Goal: Information Seeking & Learning: Check status

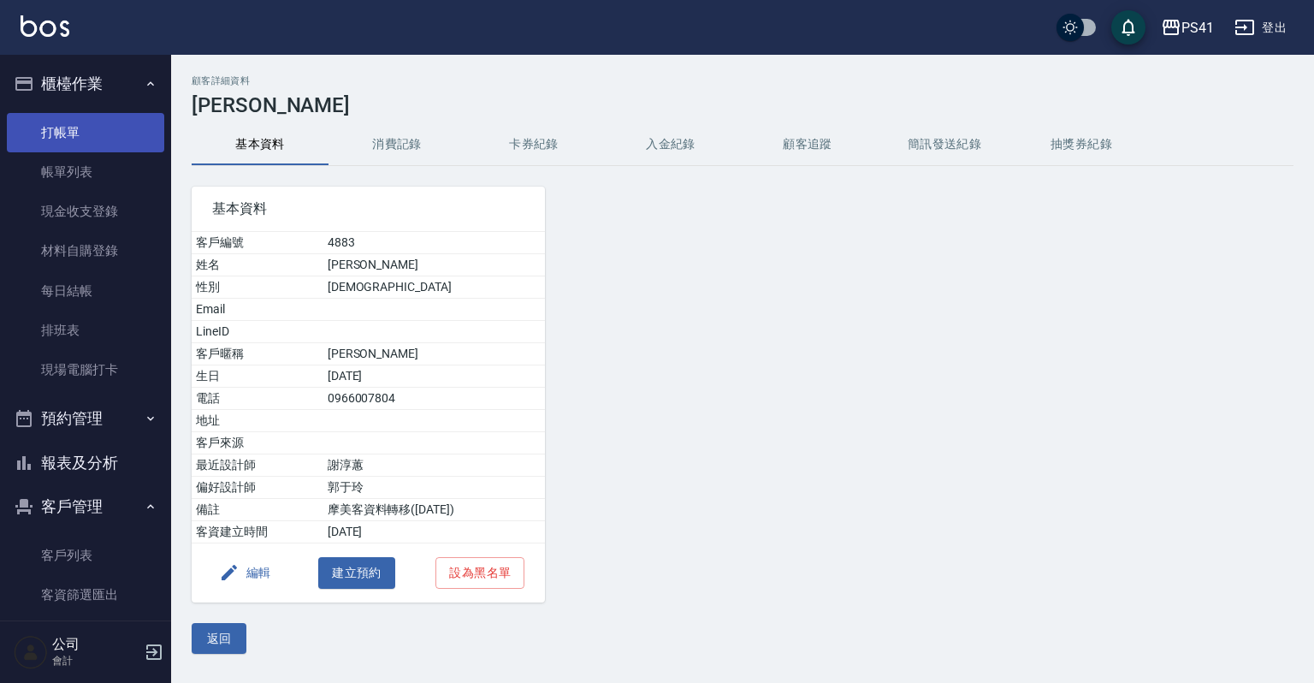
drag, startPoint x: 68, startPoint y: 128, endPoint x: 71, endPoint y: 112, distance: 16.5
click at [68, 128] on link "打帳單" at bounding box center [85, 132] width 157 height 39
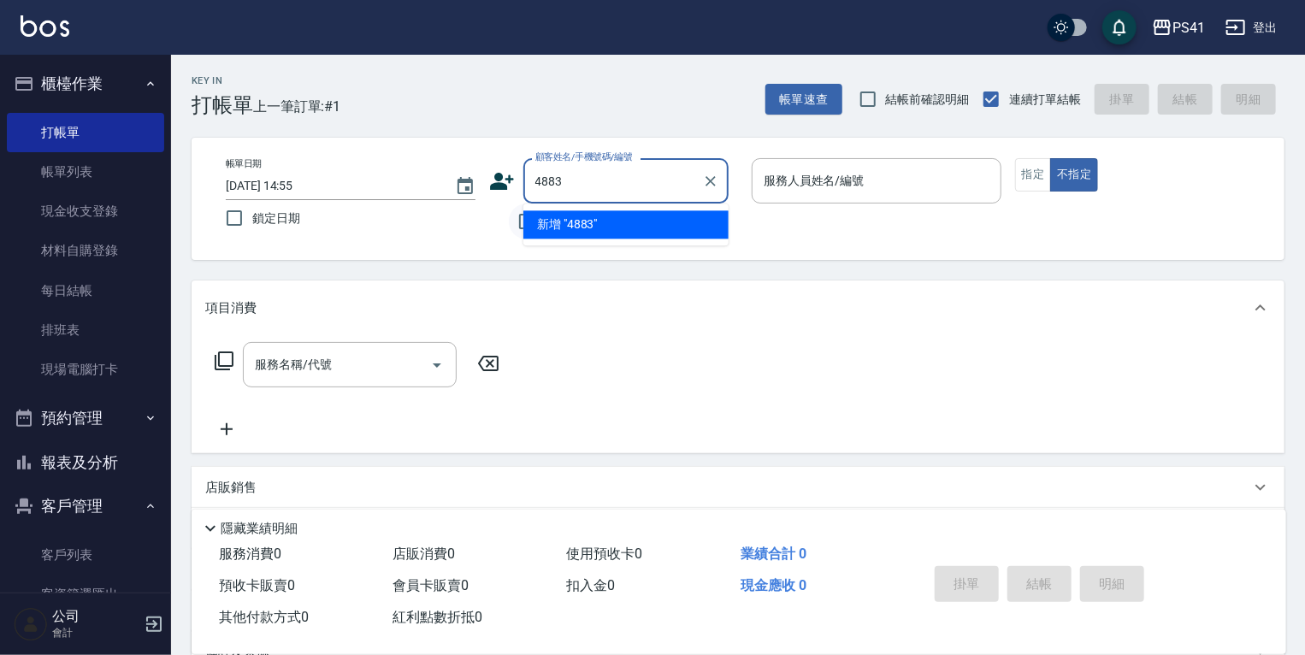
type input "4883"
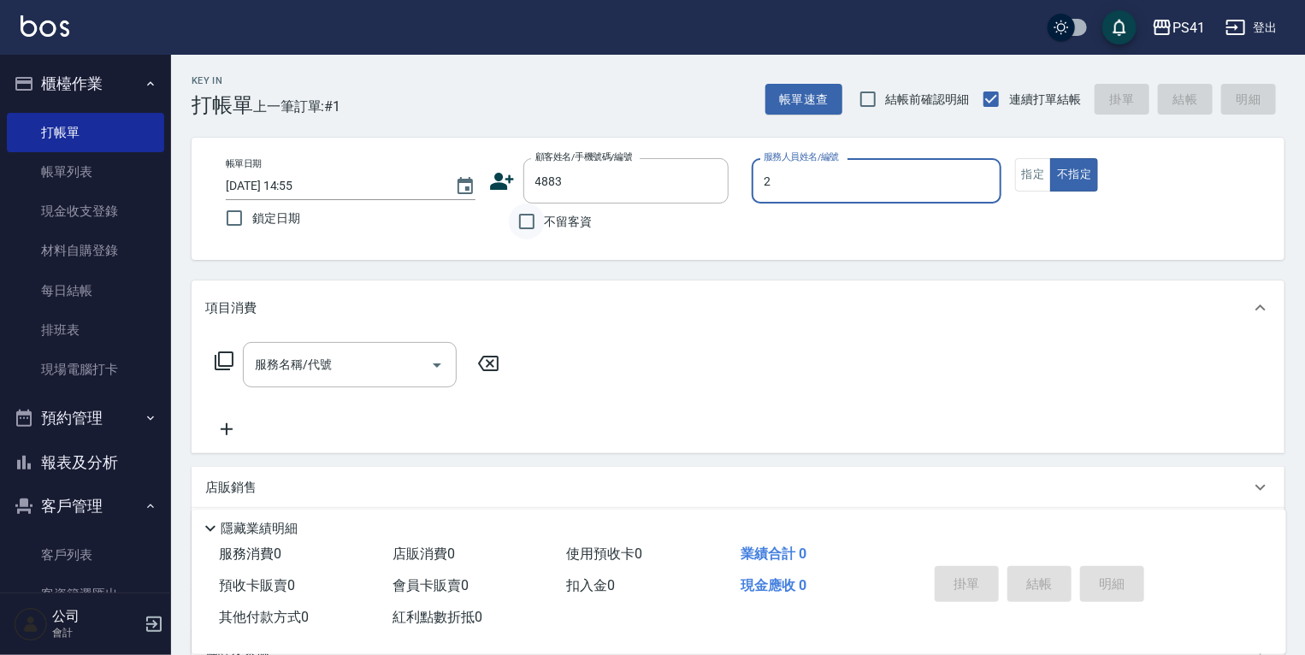
type input "謝淳蕙-2"
type button "false"
type input "[PERSON_NAME]/0966007804/4883"
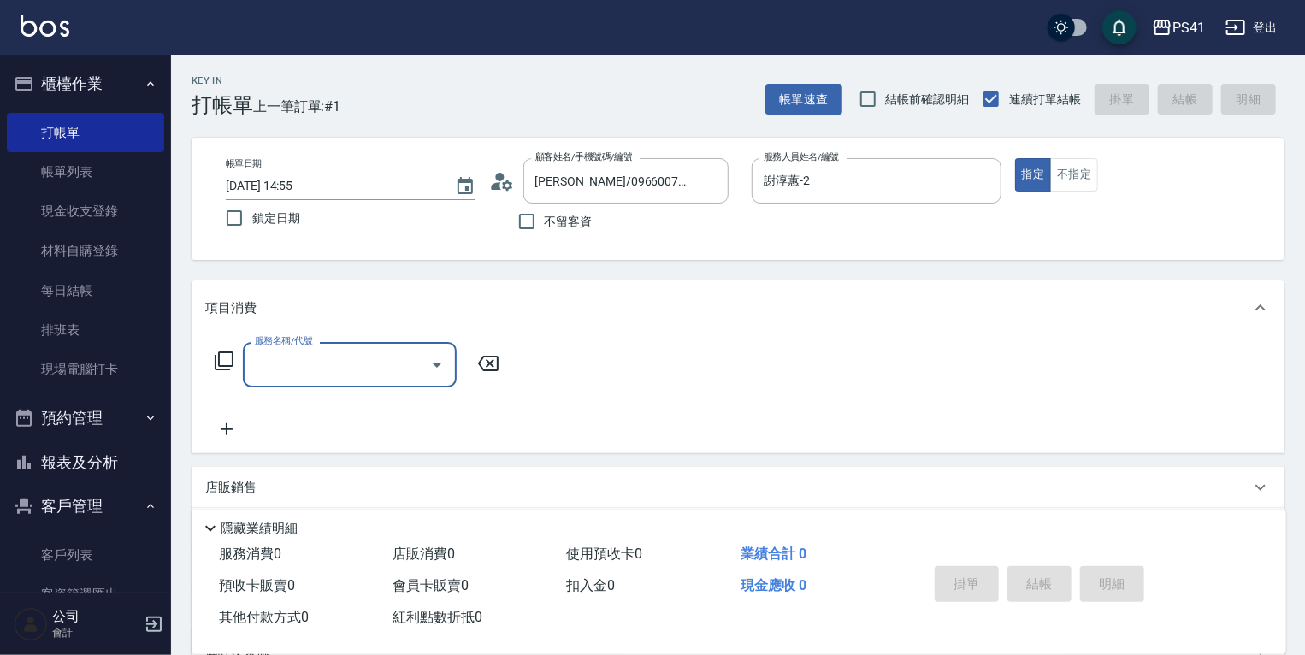
click at [313, 360] on input "服務名稱/代號" at bounding box center [337, 365] width 173 height 30
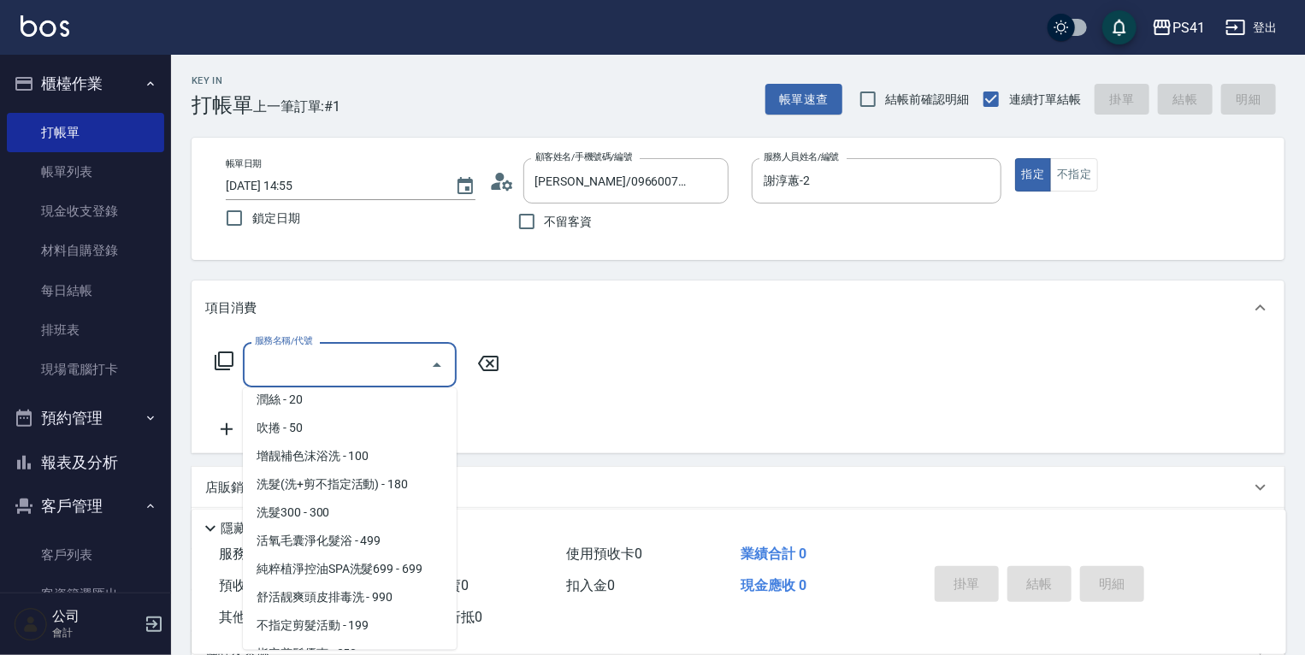
scroll to position [137, 0]
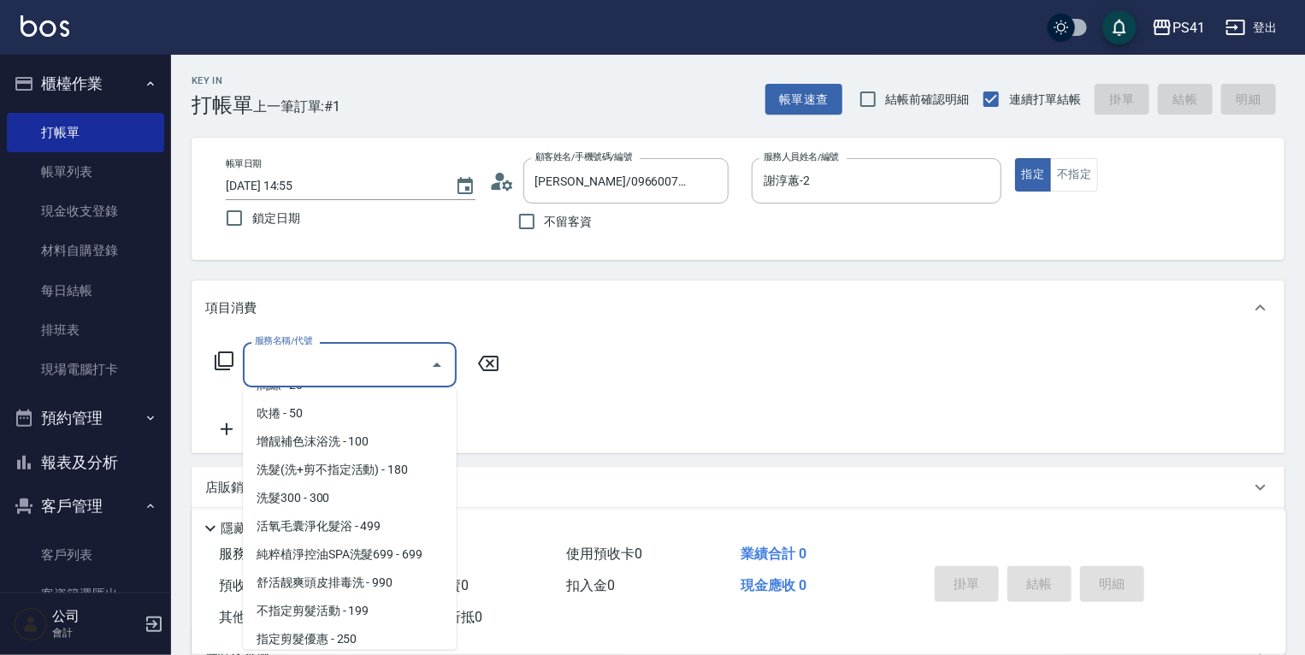
click at [335, 496] on span "洗髮300 - 300" at bounding box center [350, 498] width 214 height 28
type input "洗髮300(1300)"
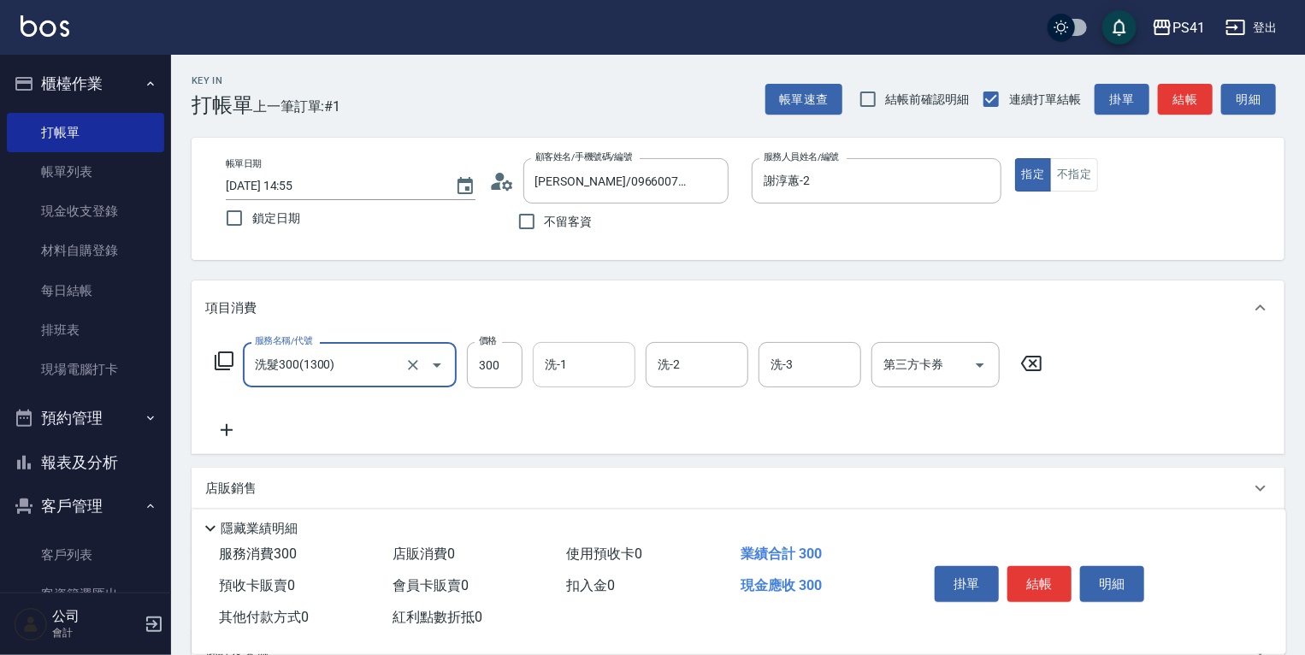
click at [581, 386] on div "洗-1" at bounding box center [584, 364] width 103 height 45
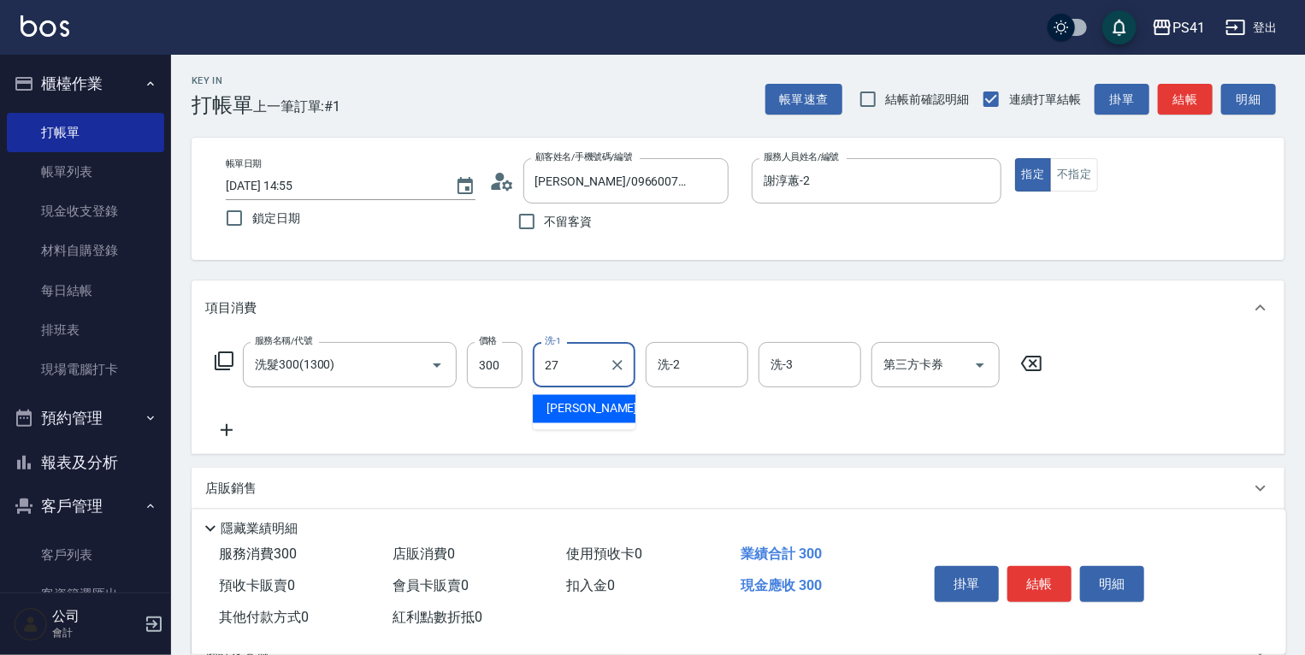
type input "佳佳-27"
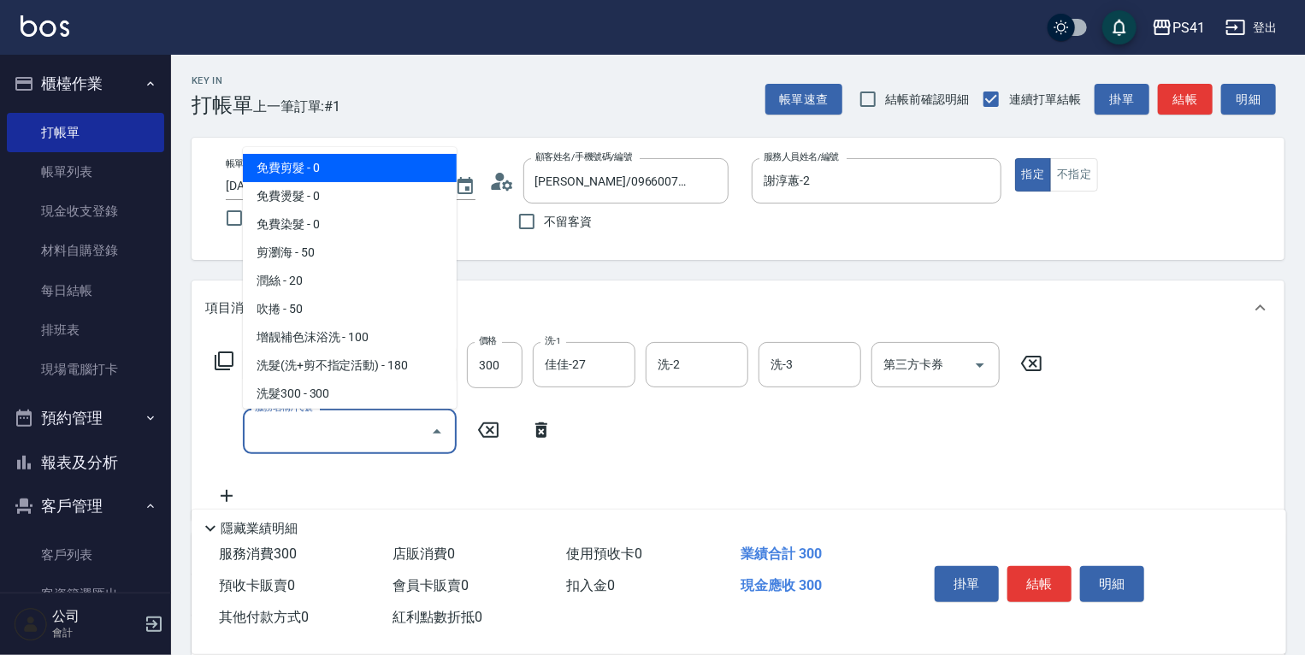
click at [352, 441] on input "服務名稱/代號" at bounding box center [337, 432] width 173 height 30
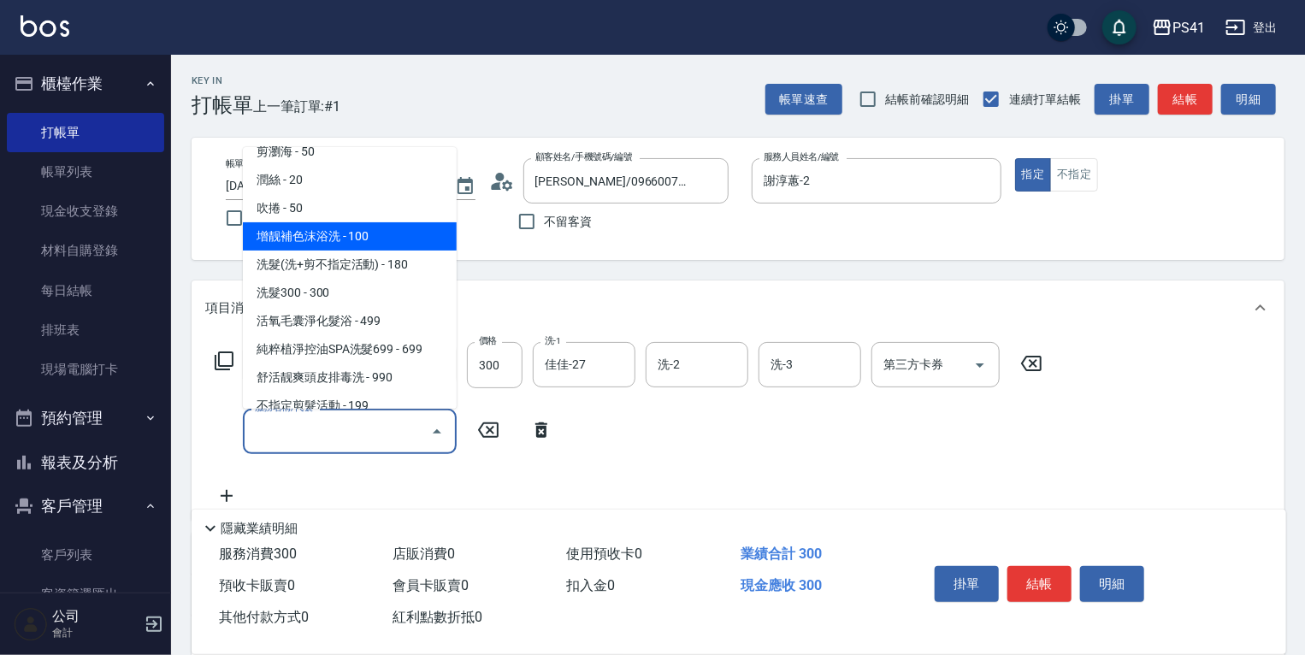
scroll to position [274, 0]
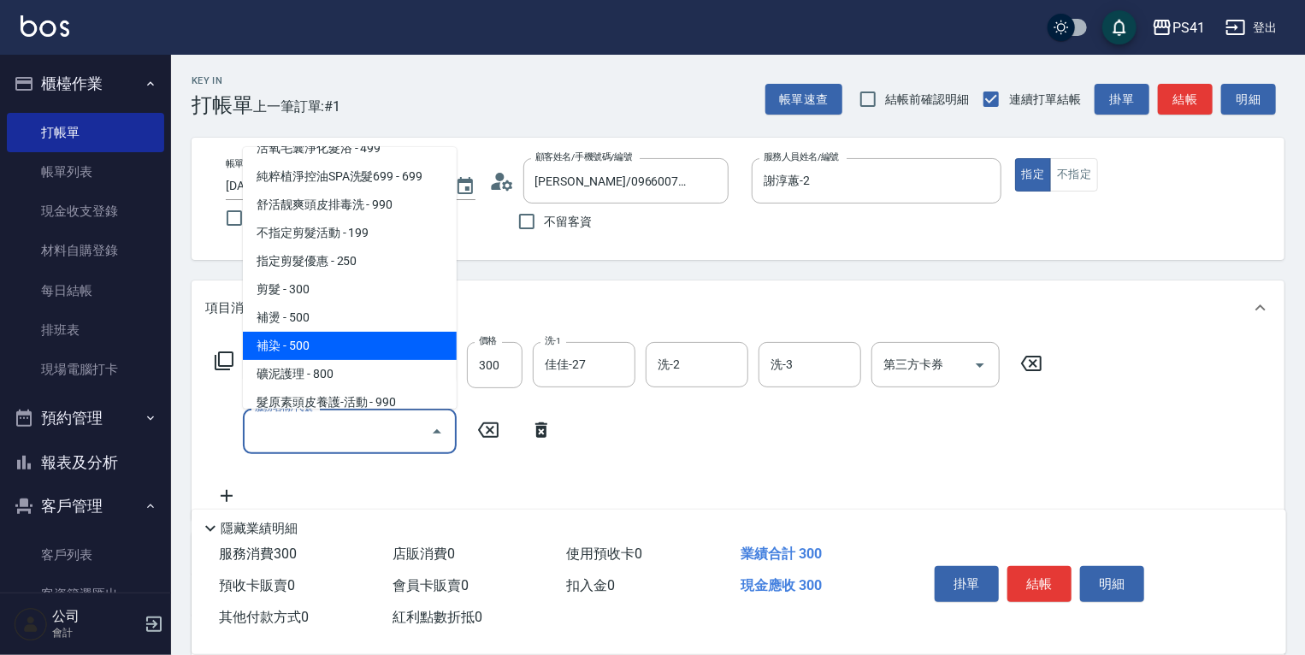
click at [317, 339] on span "補染 - 500" at bounding box center [350, 346] width 214 height 28
type input "補染(4500)"
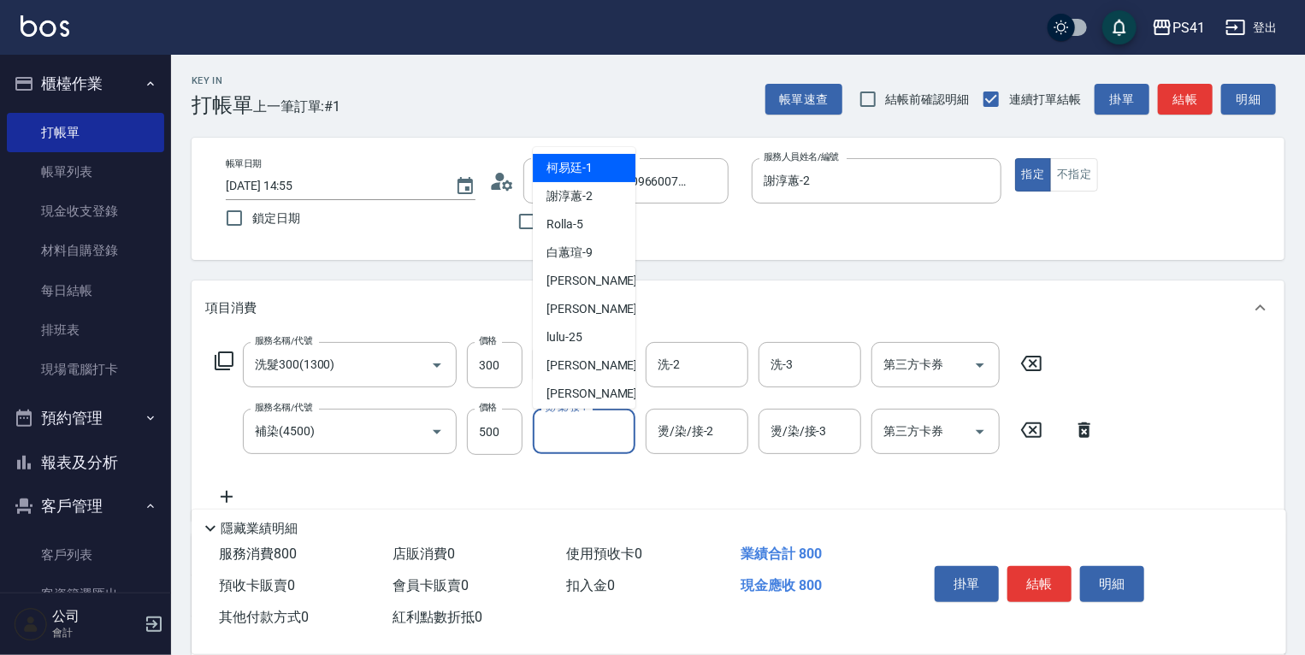
click at [572, 443] on input "燙/染/接-1" at bounding box center [584, 432] width 87 height 30
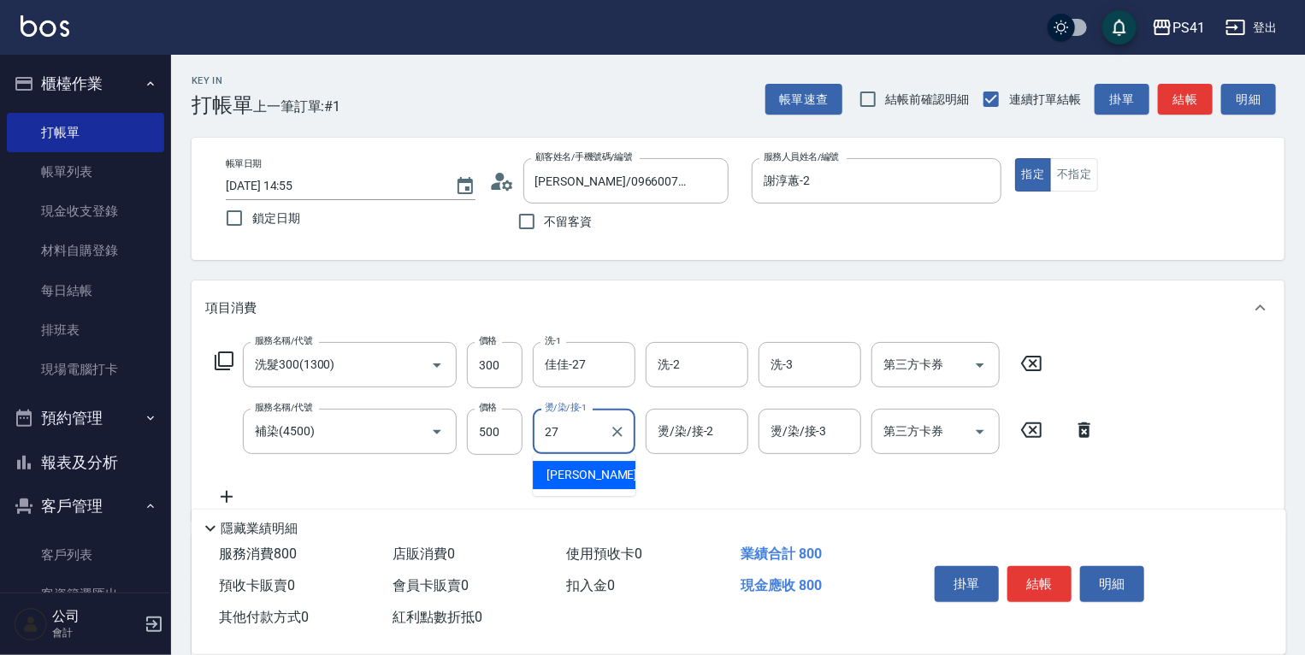
type input "佳佳-27"
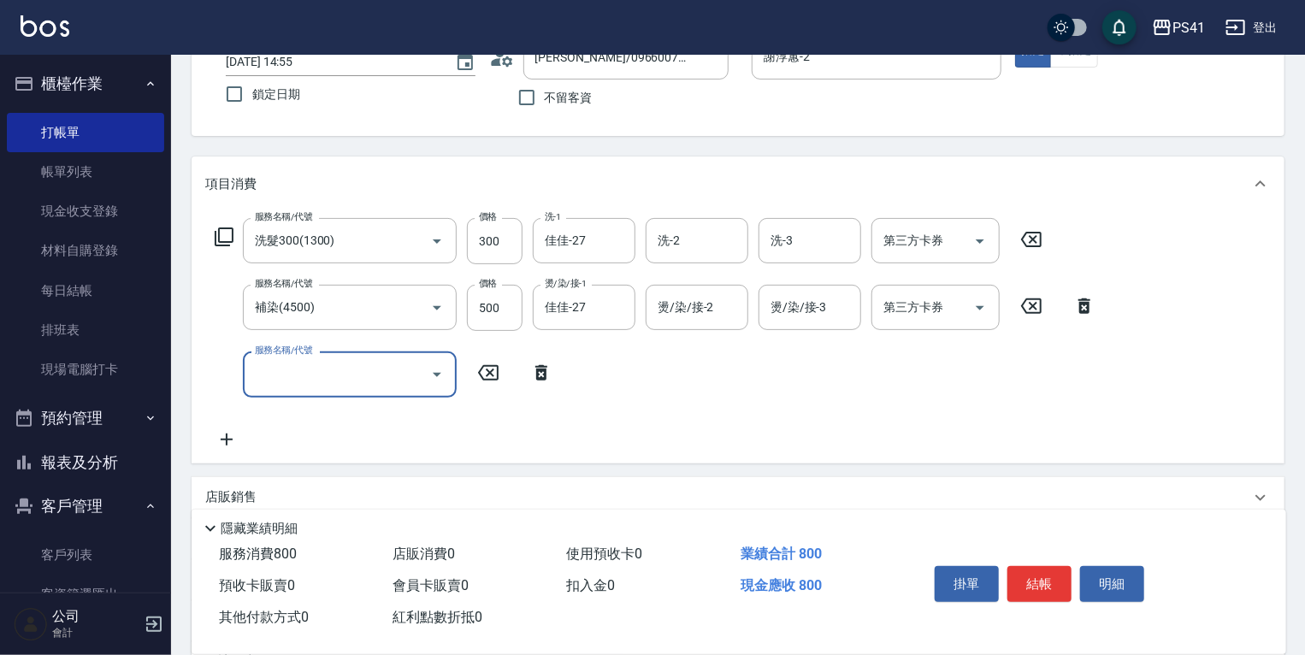
scroll to position [137, 0]
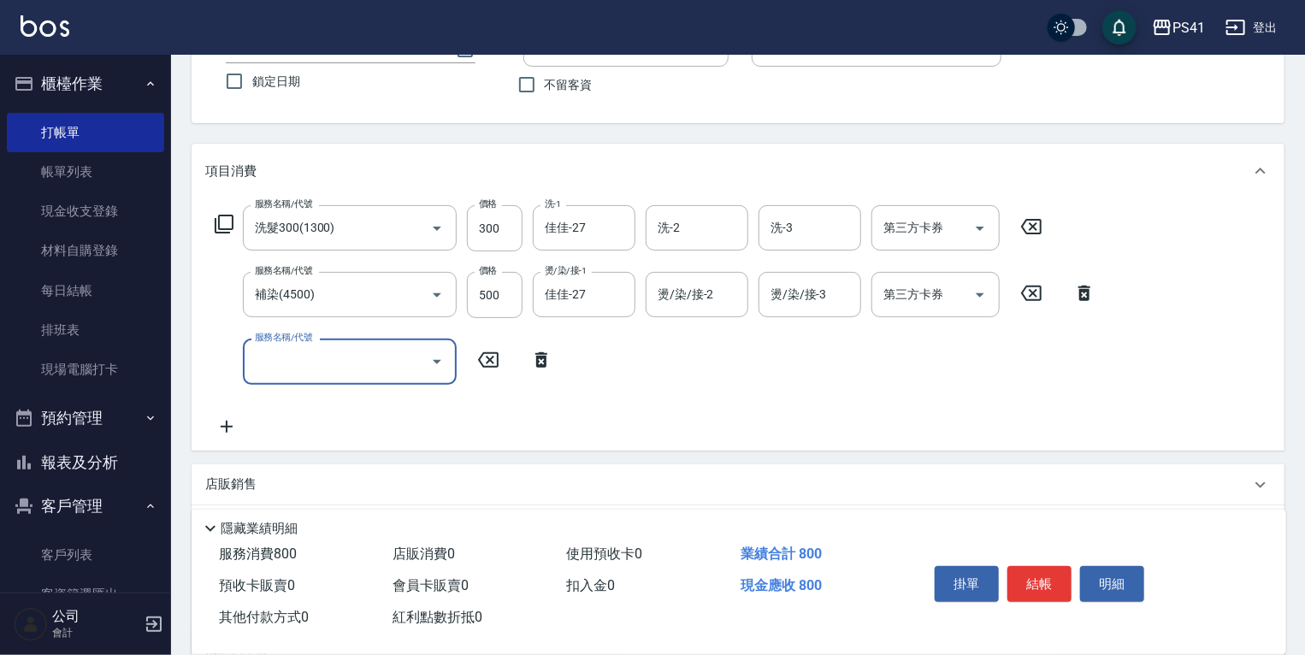
click at [286, 361] on input "服務名稱/代號" at bounding box center [337, 361] width 173 height 30
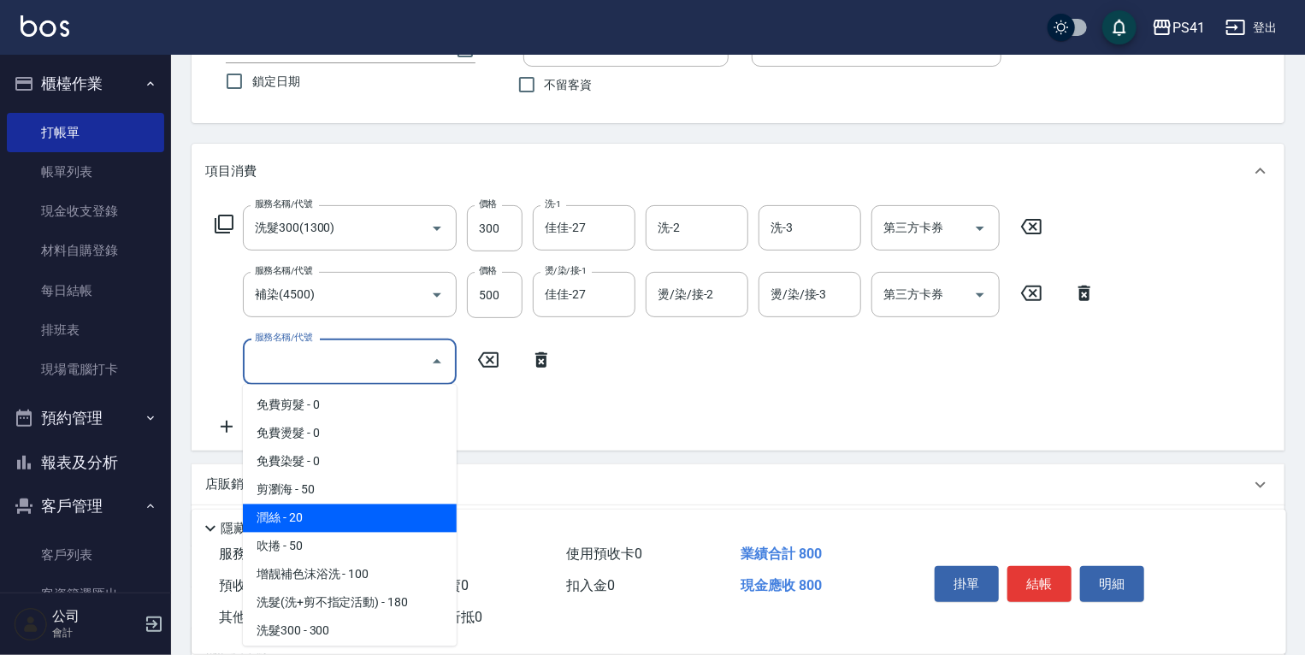
click at [323, 520] on span "潤絲 - 20" at bounding box center [350, 519] width 214 height 28
type input "潤絲(820)"
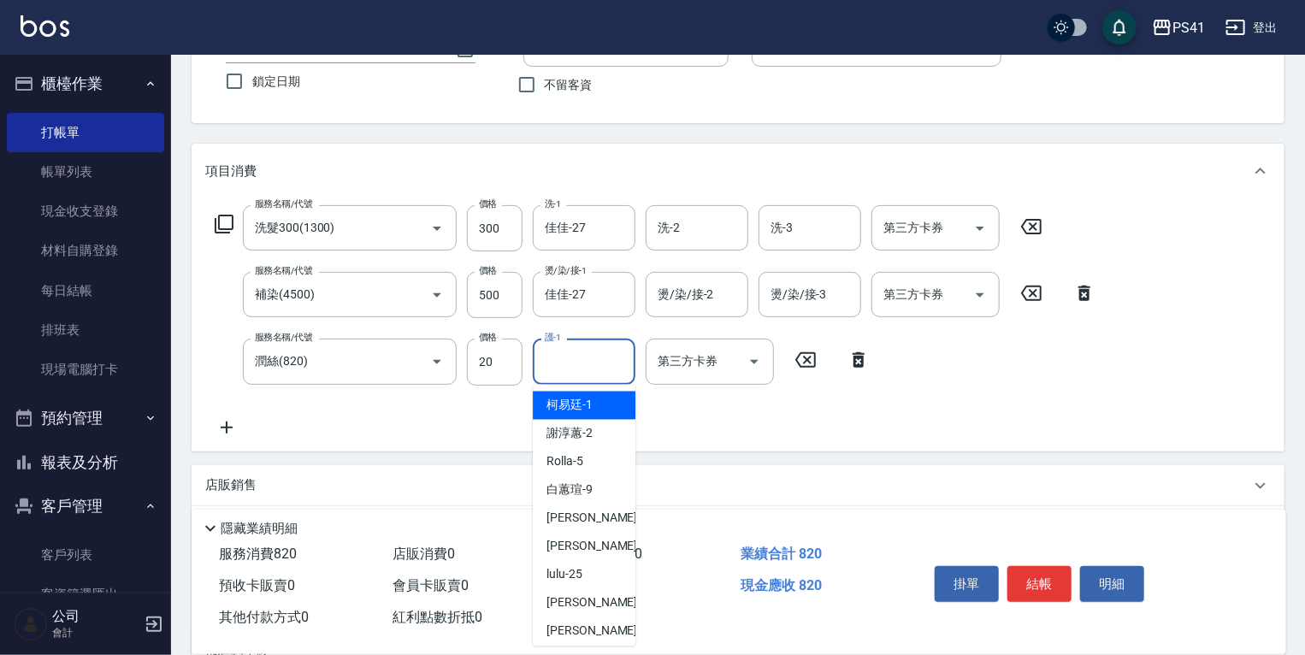
click at [561, 367] on input "護-1" at bounding box center [584, 361] width 87 height 30
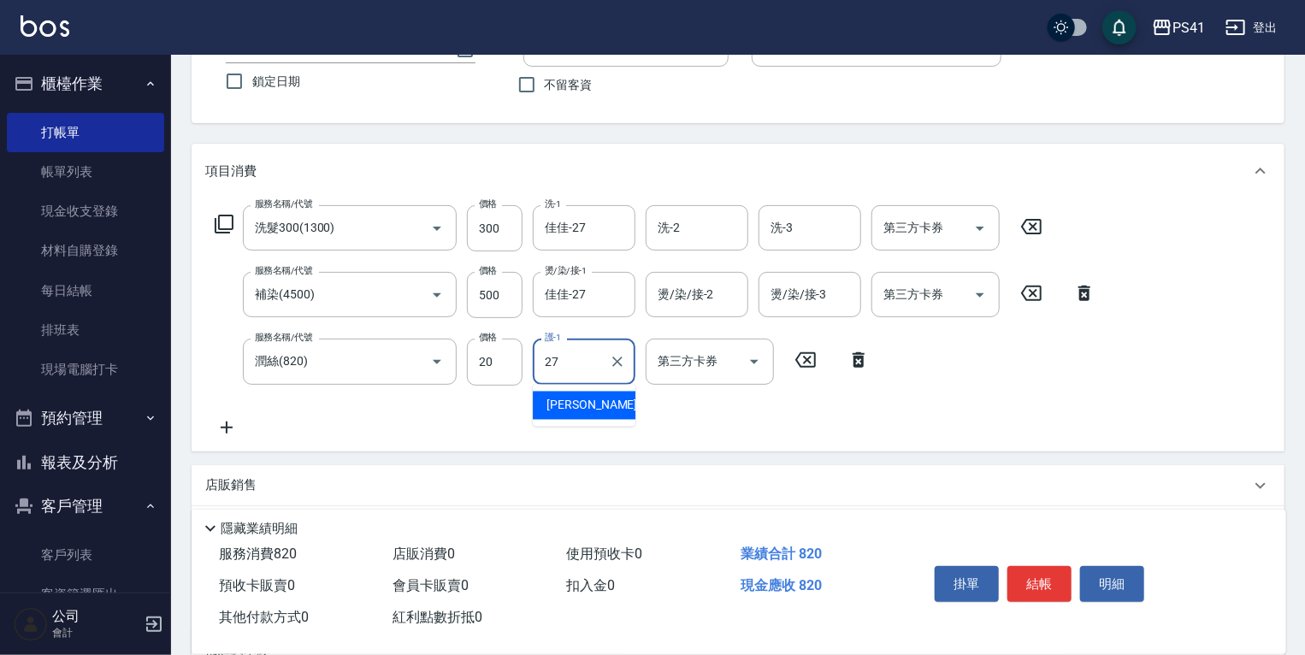
type input "佳佳-27"
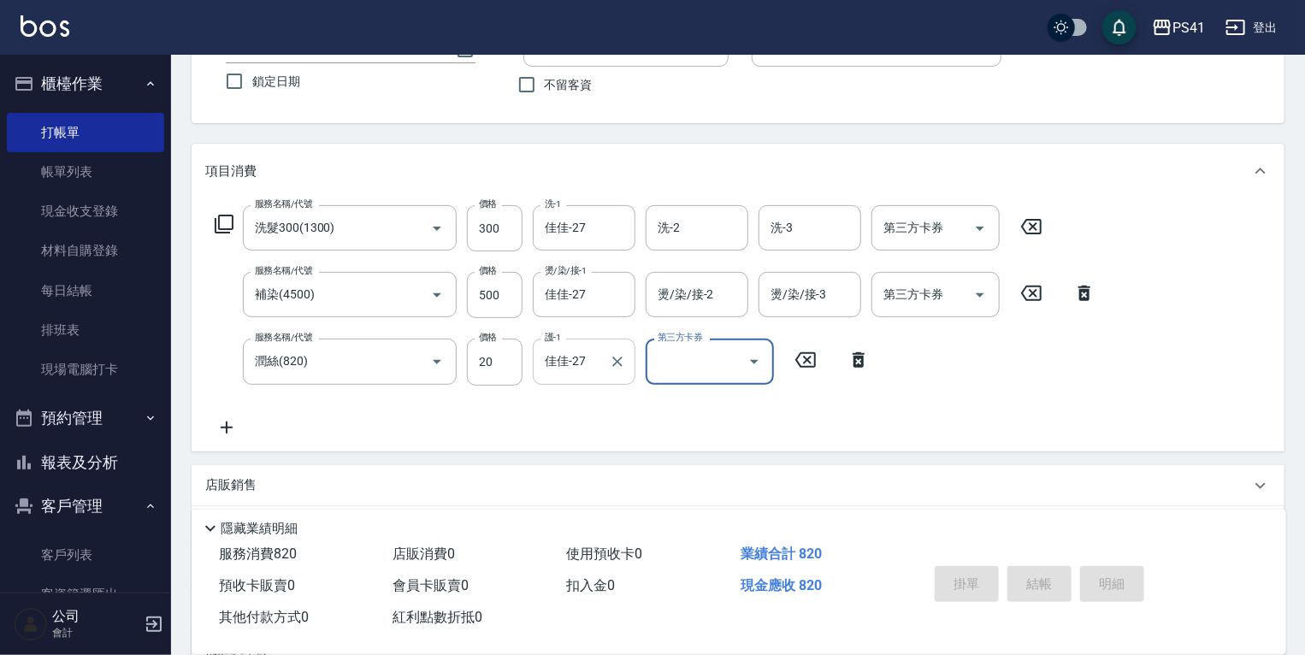
type input "[DATE] 14:56"
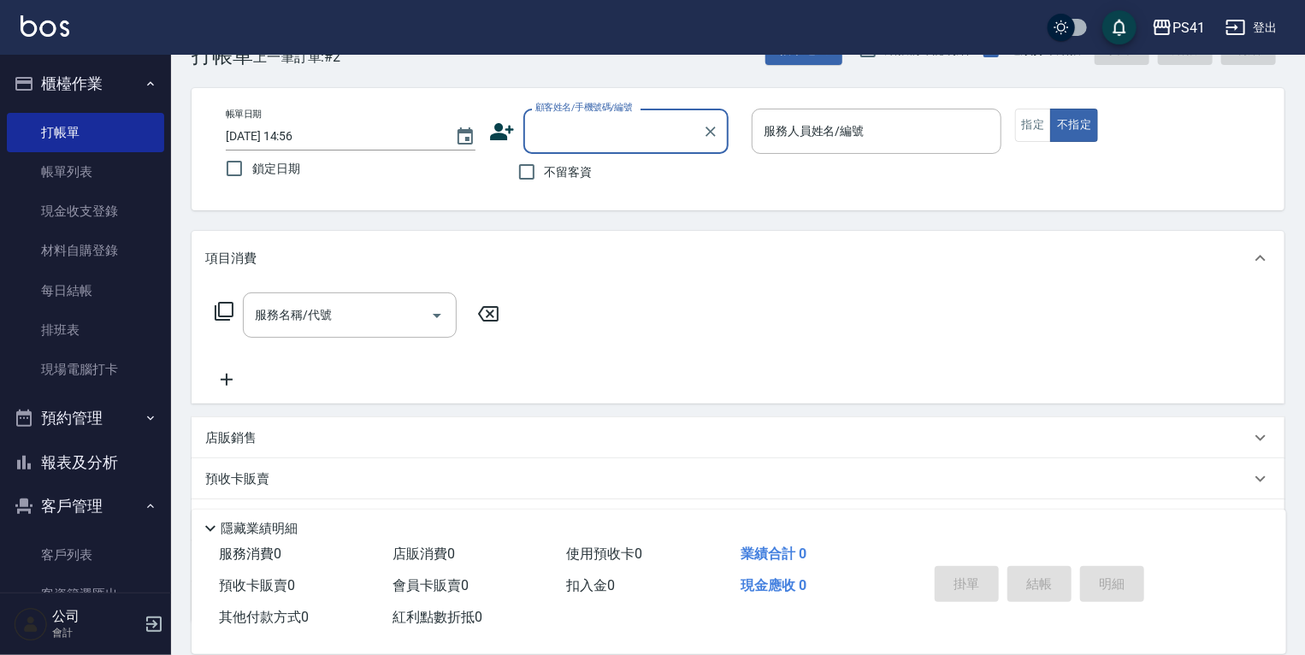
scroll to position [0, 0]
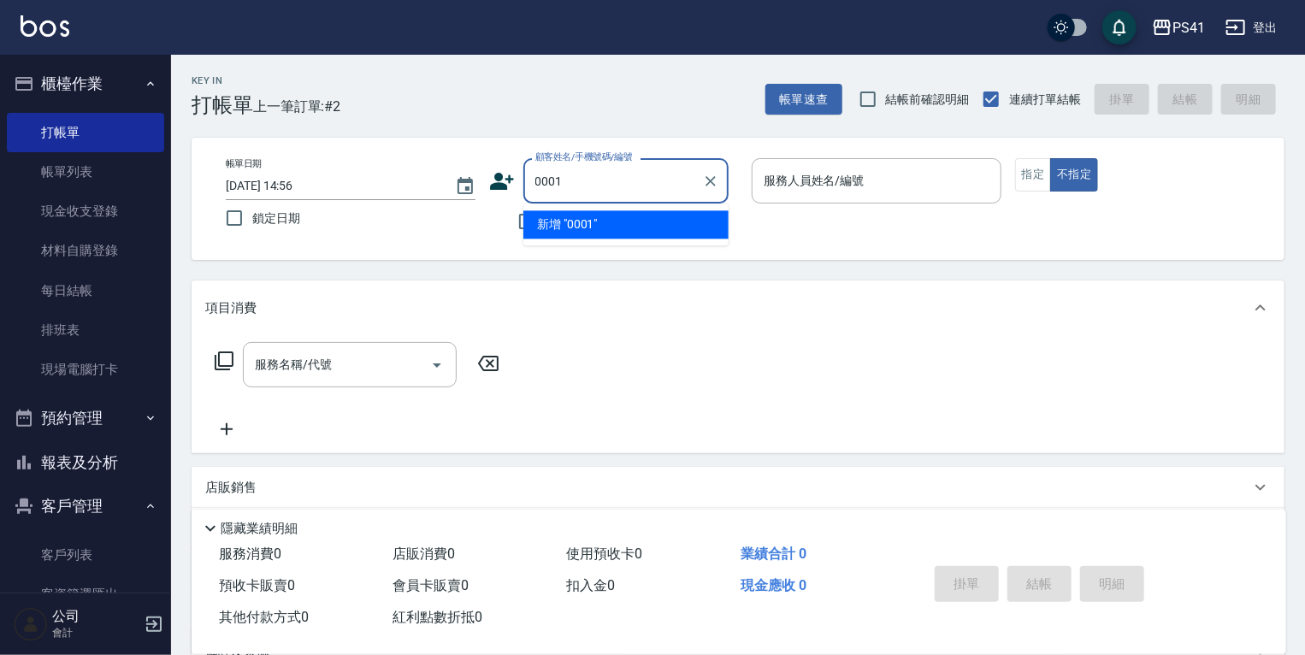
type input "0001"
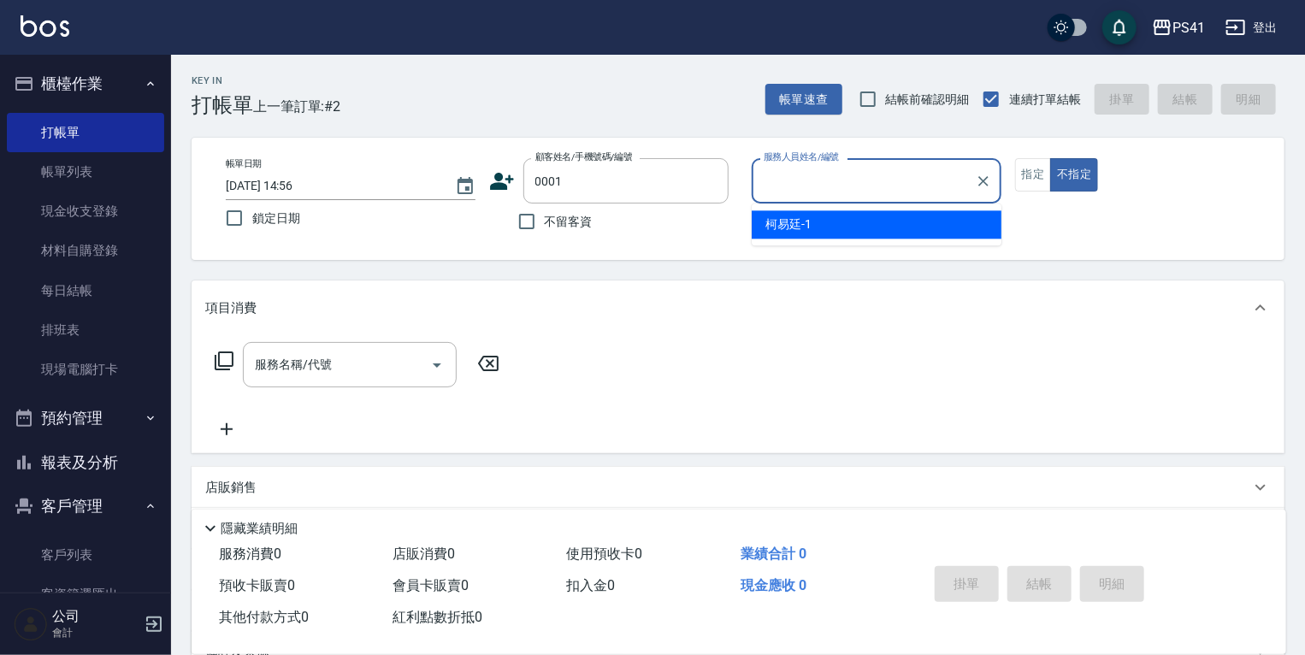
type input "1"
type input "pingu/1_pingu/0001"
type input "[PERSON_NAME]-1"
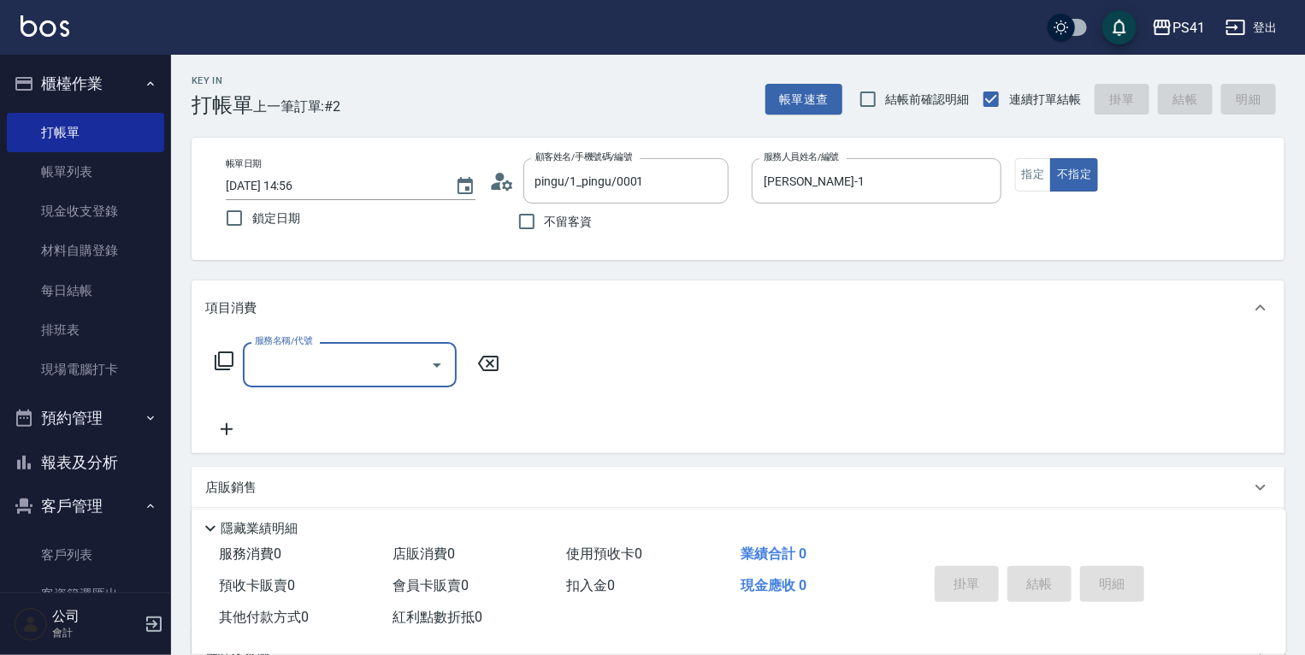
click at [255, 364] on input "服務名稱/代號" at bounding box center [337, 365] width 173 height 30
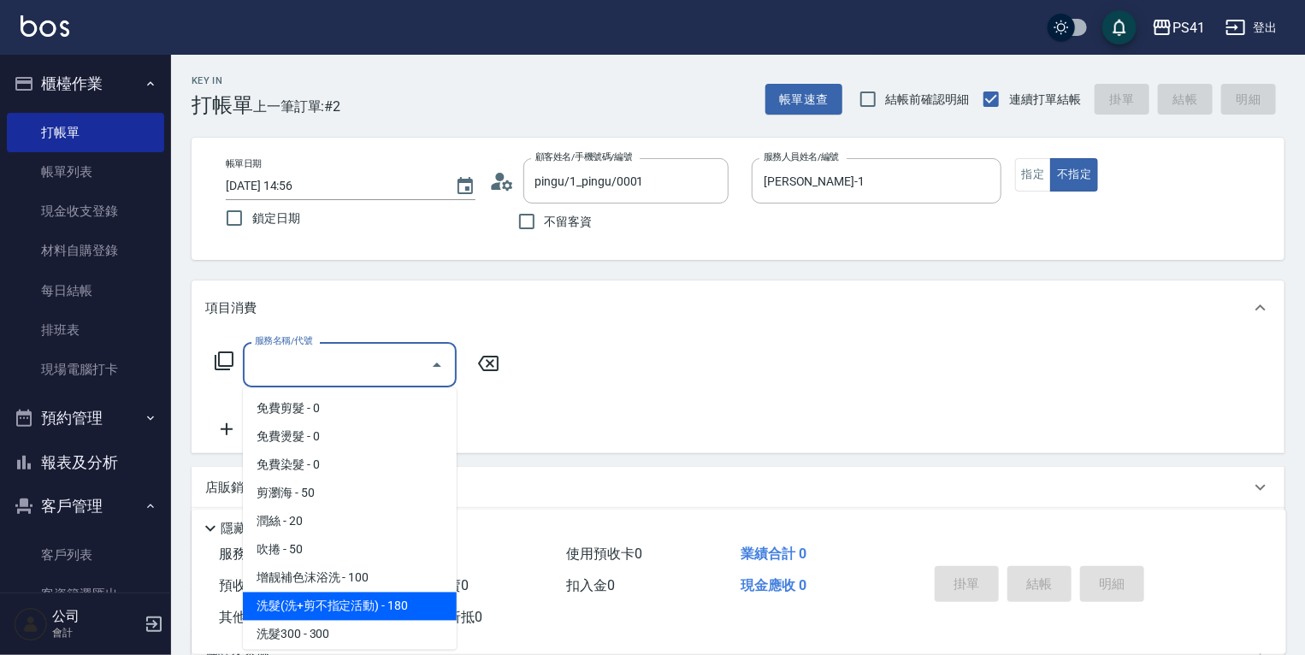
click at [348, 612] on span "洗髮(洗+剪不指定活動) - 180" at bounding box center [350, 607] width 214 height 28
type input "洗髮(洗+剪不指定活動)(1180)"
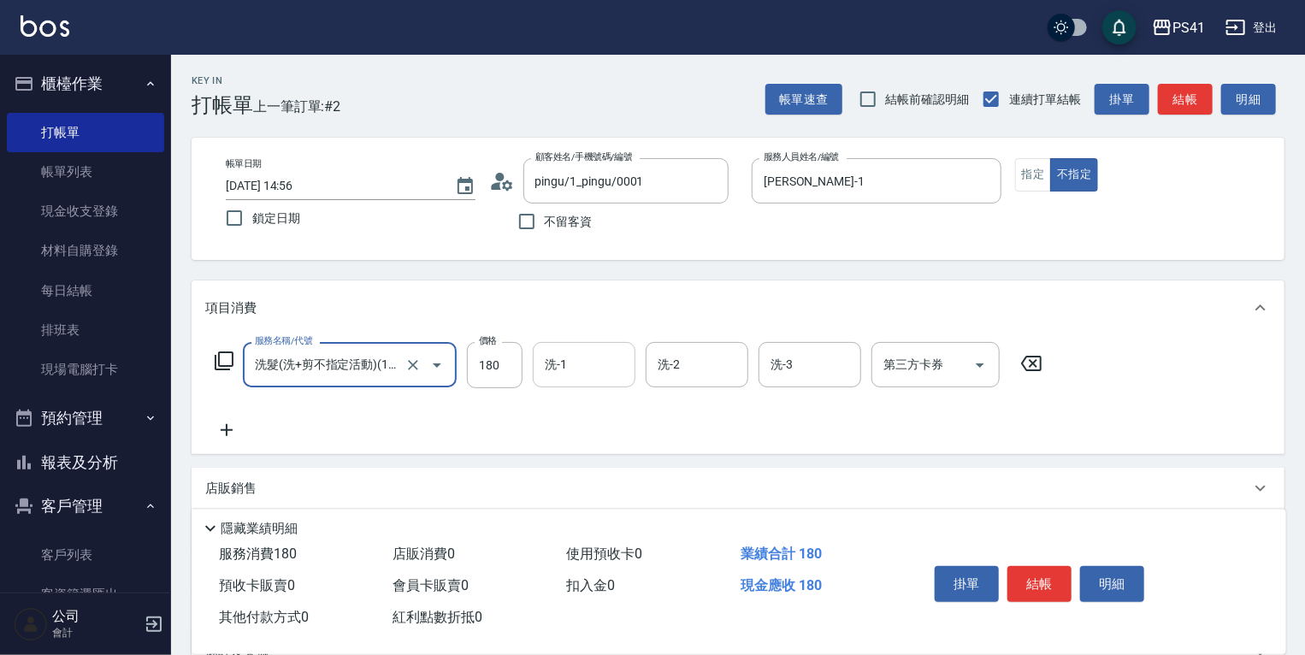
click at [583, 366] on input "洗-1" at bounding box center [584, 365] width 87 height 30
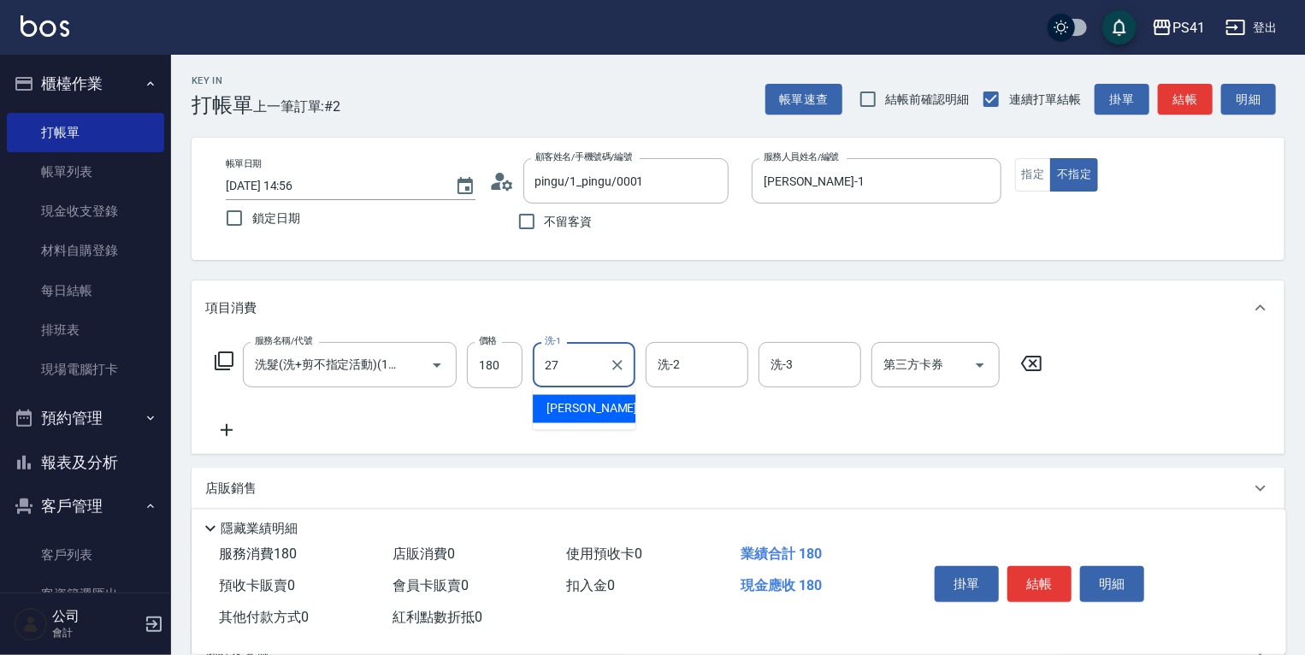
type input "佳佳-27"
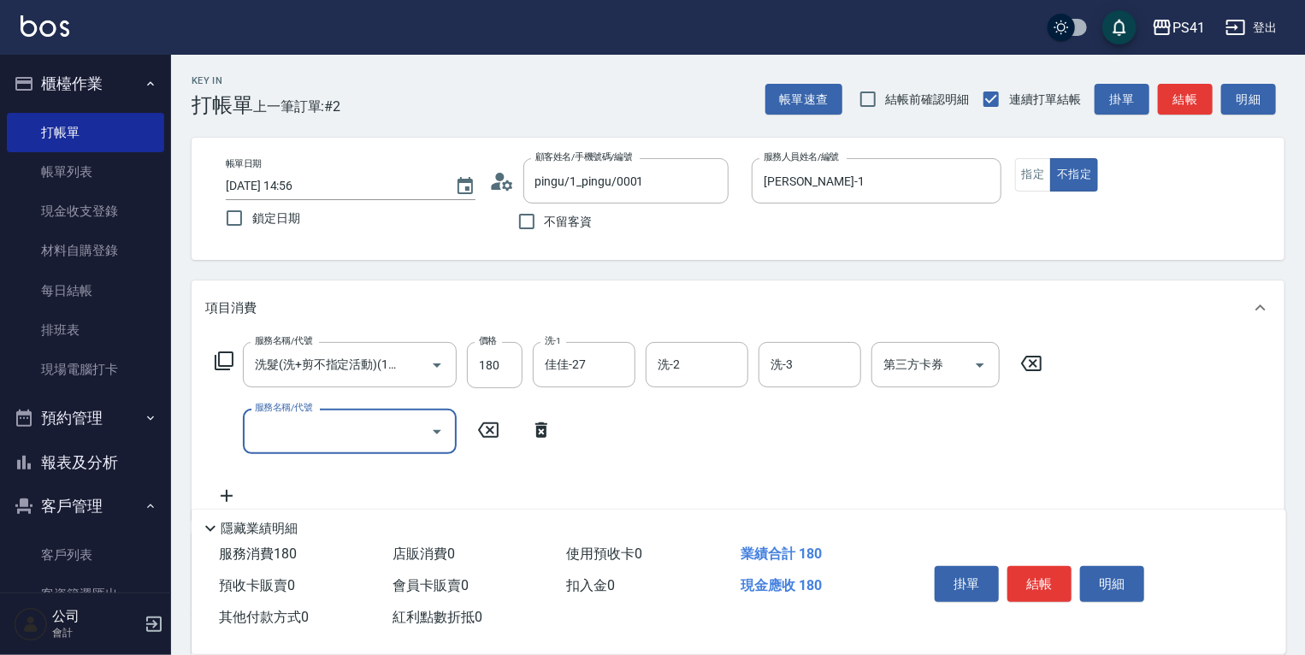
click at [384, 428] on input "服務名稱/代號" at bounding box center [337, 432] width 173 height 30
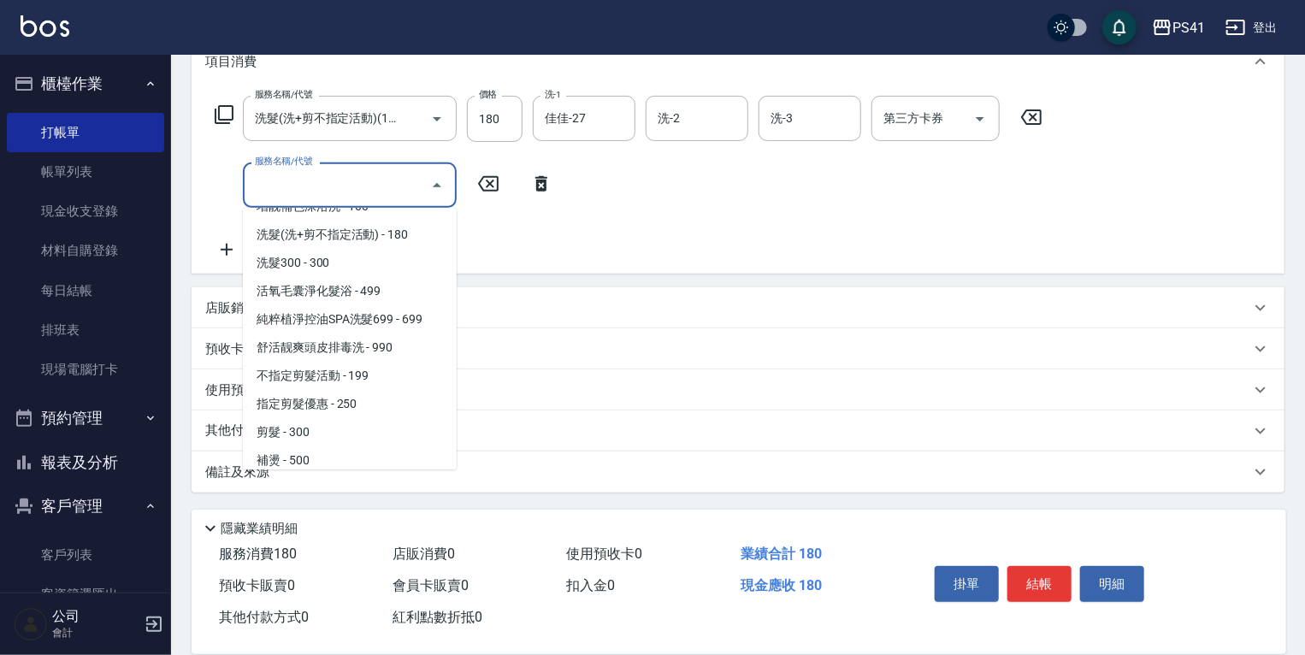
scroll to position [205, 0]
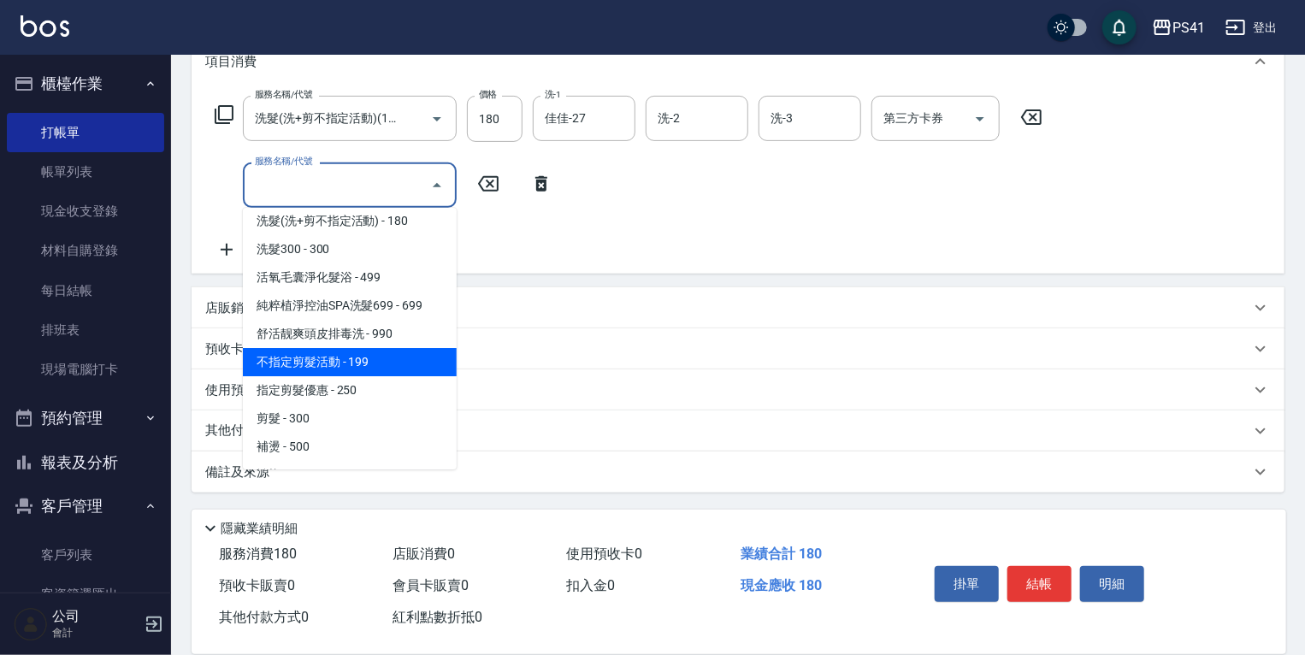
click at [344, 363] on span "不指定剪髮活動 - 199" at bounding box center [350, 362] width 214 height 28
type input "不指定剪髮活動(2199)"
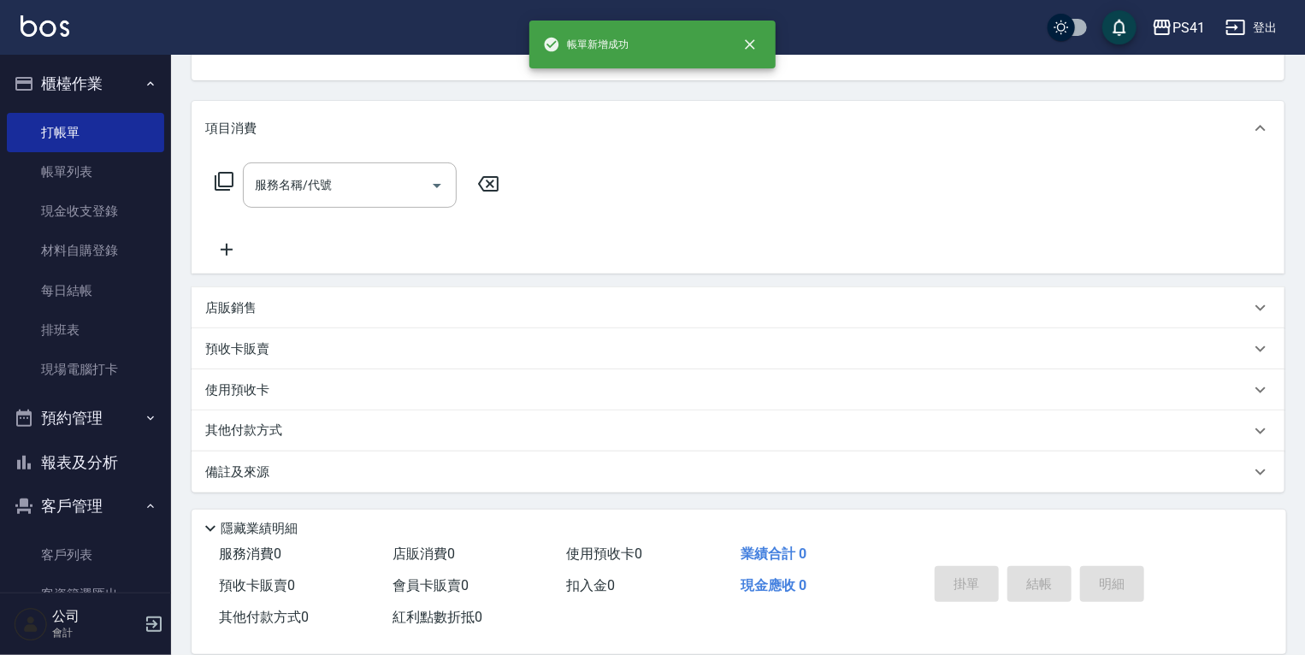
scroll to position [0, 0]
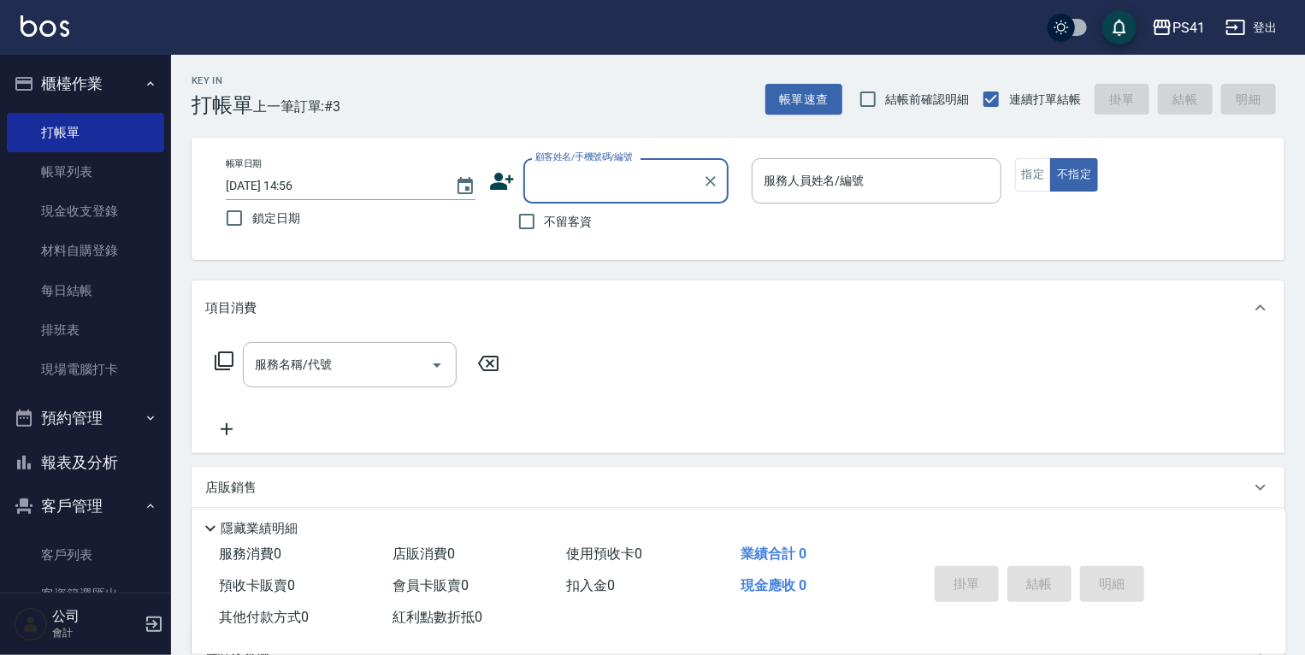
click at [69, 457] on button "報表及分析" at bounding box center [85, 463] width 157 height 44
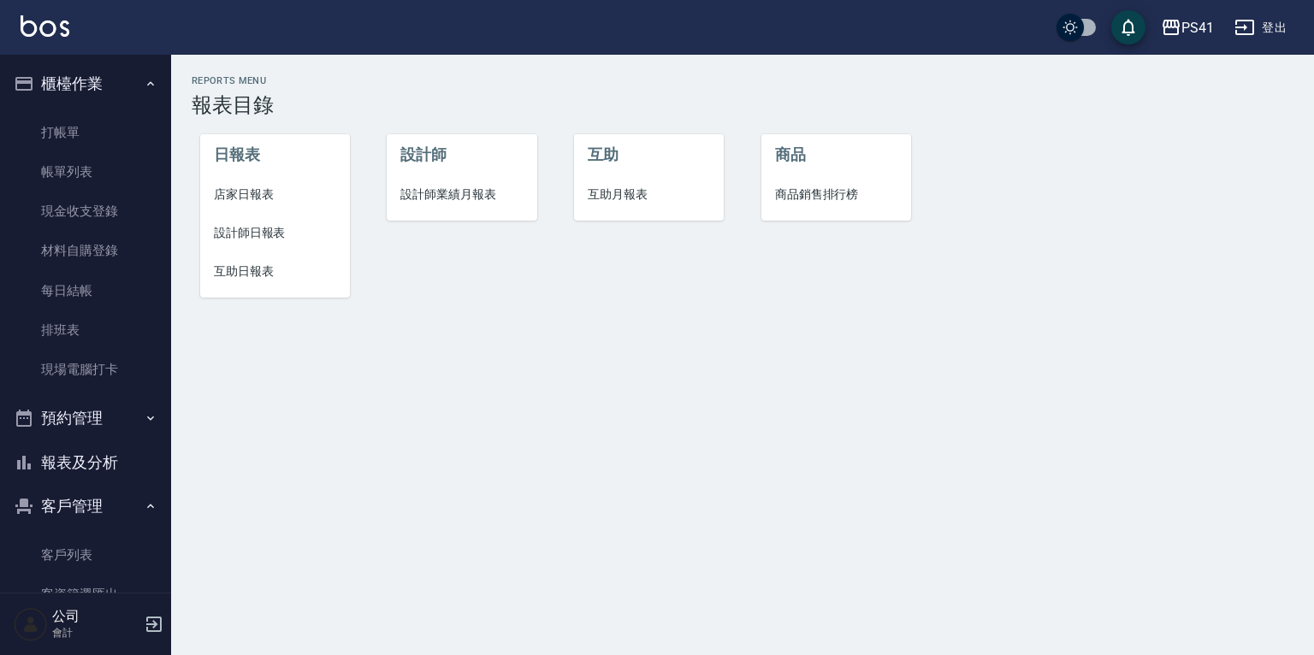
click at [261, 229] on span "設計師日報表" at bounding box center [275, 233] width 122 height 18
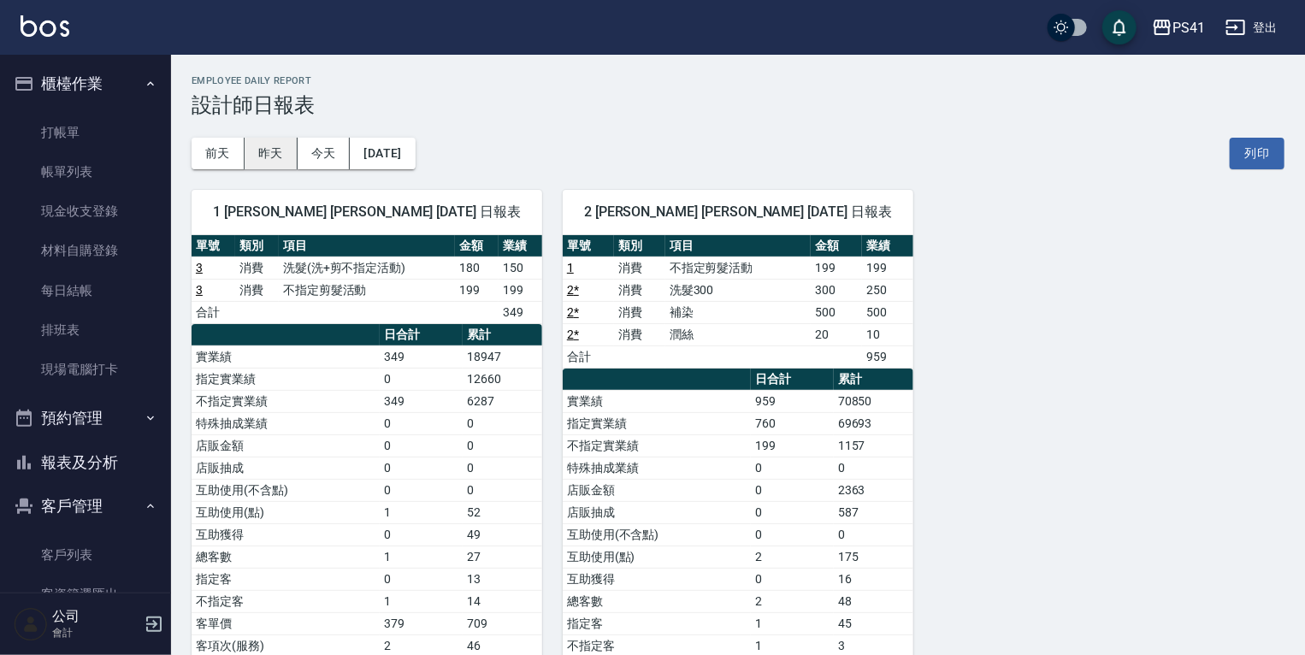
click at [271, 155] on button "昨天" at bounding box center [271, 154] width 53 height 32
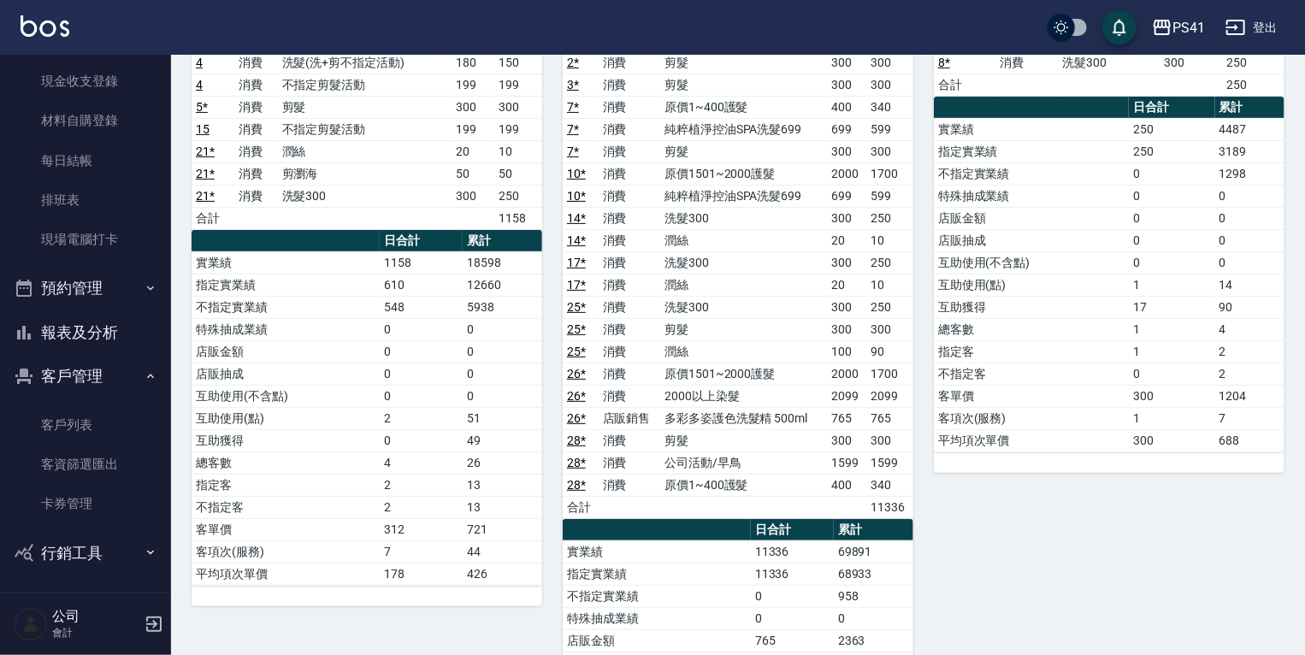
scroll to position [132, 0]
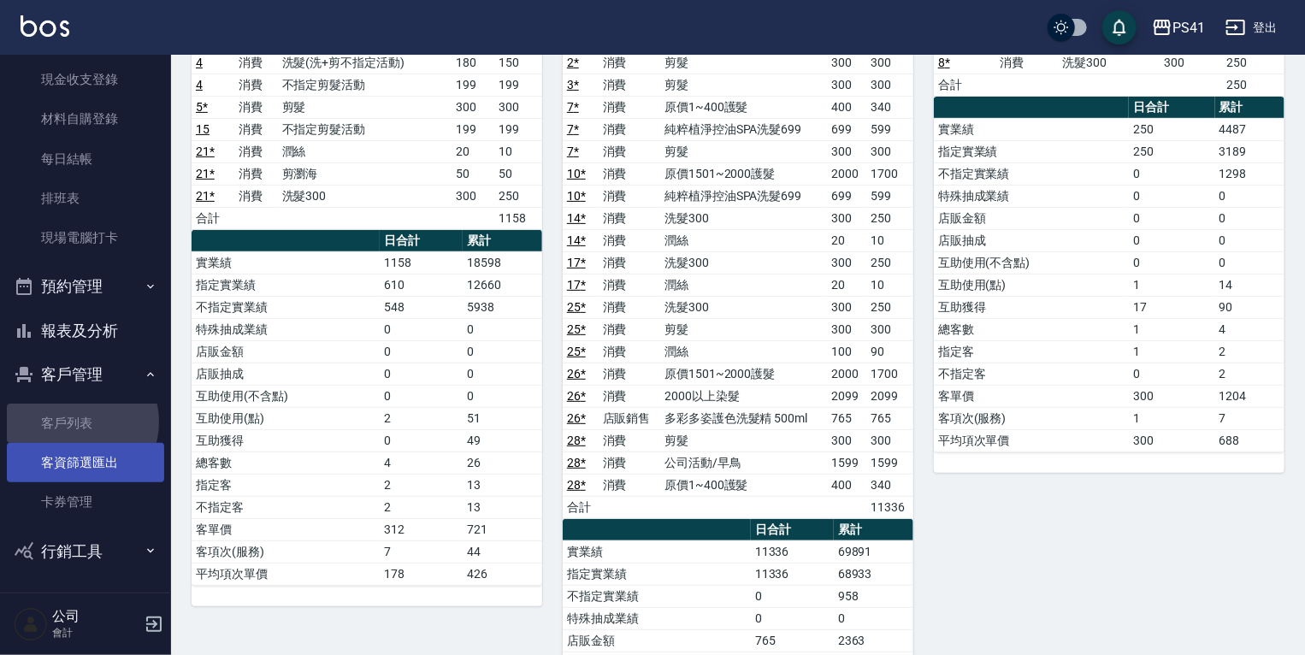
drag, startPoint x: 79, startPoint y: 422, endPoint x: 80, endPoint y: 449, distance: 27.4
click at [80, 422] on link "客戶列表" at bounding box center [85, 423] width 157 height 39
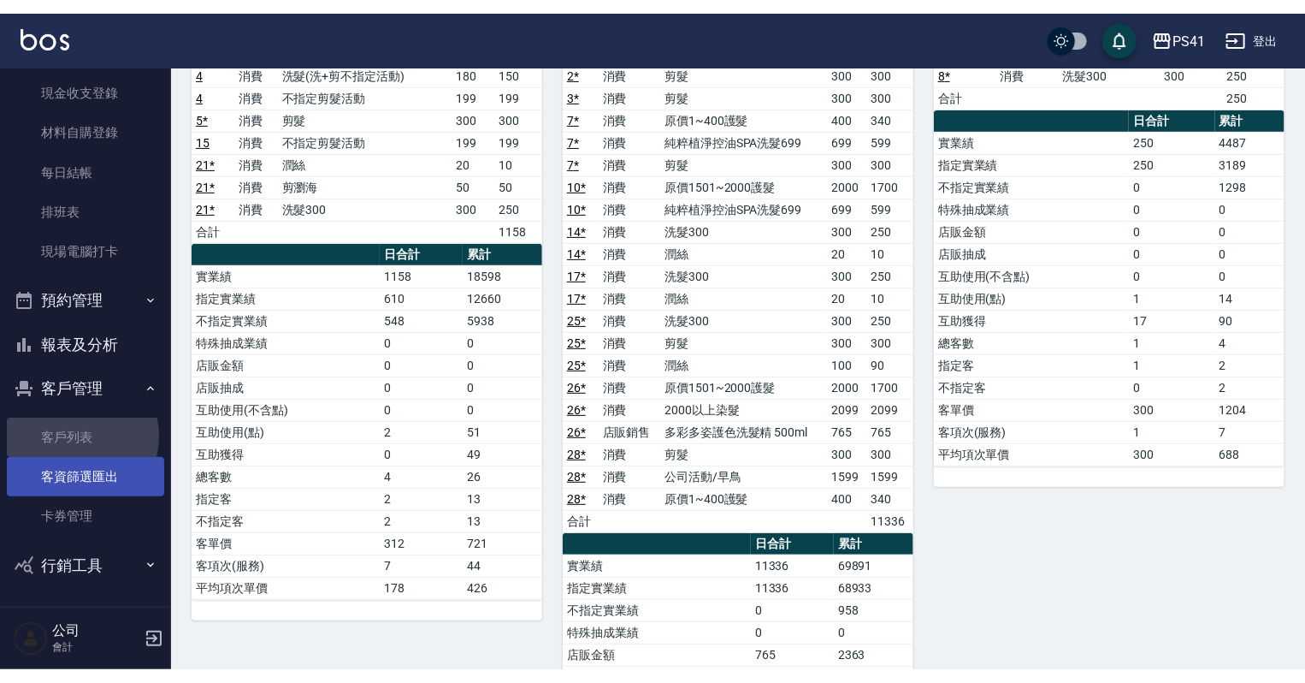
scroll to position [104, 0]
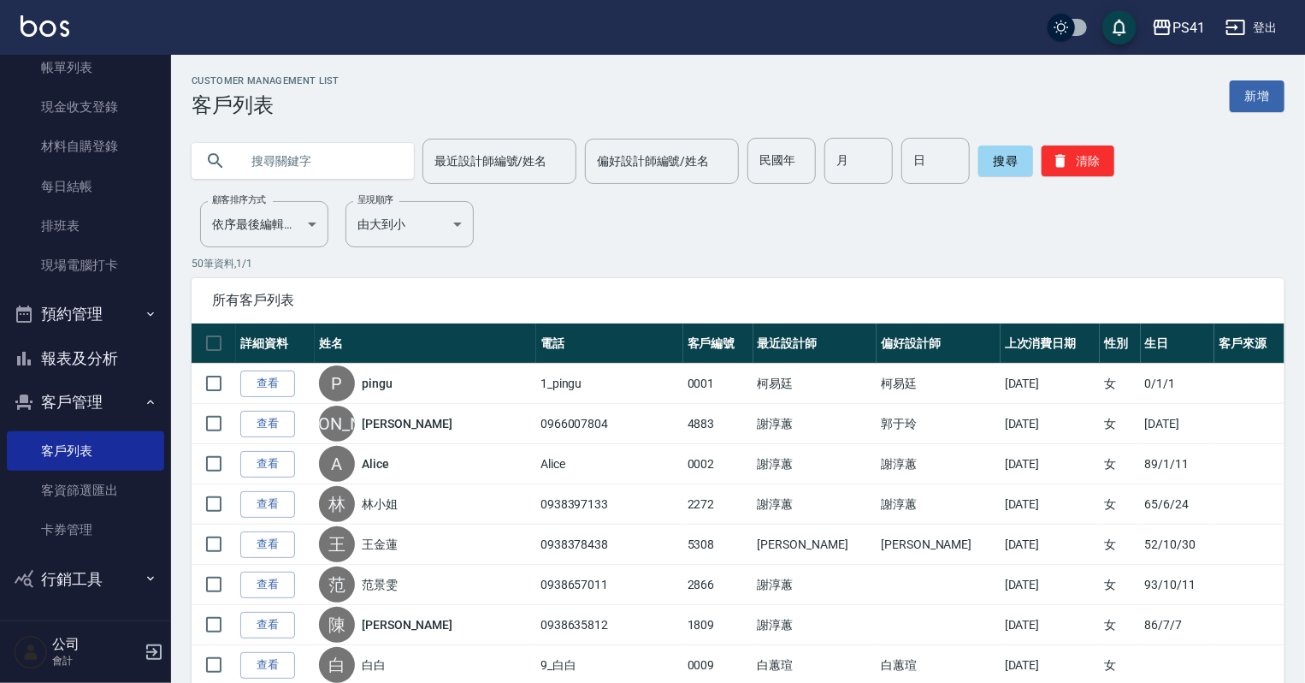
click at [318, 164] on input "text" at bounding box center [320, 161] width 161 height 46
type input "0916315091"
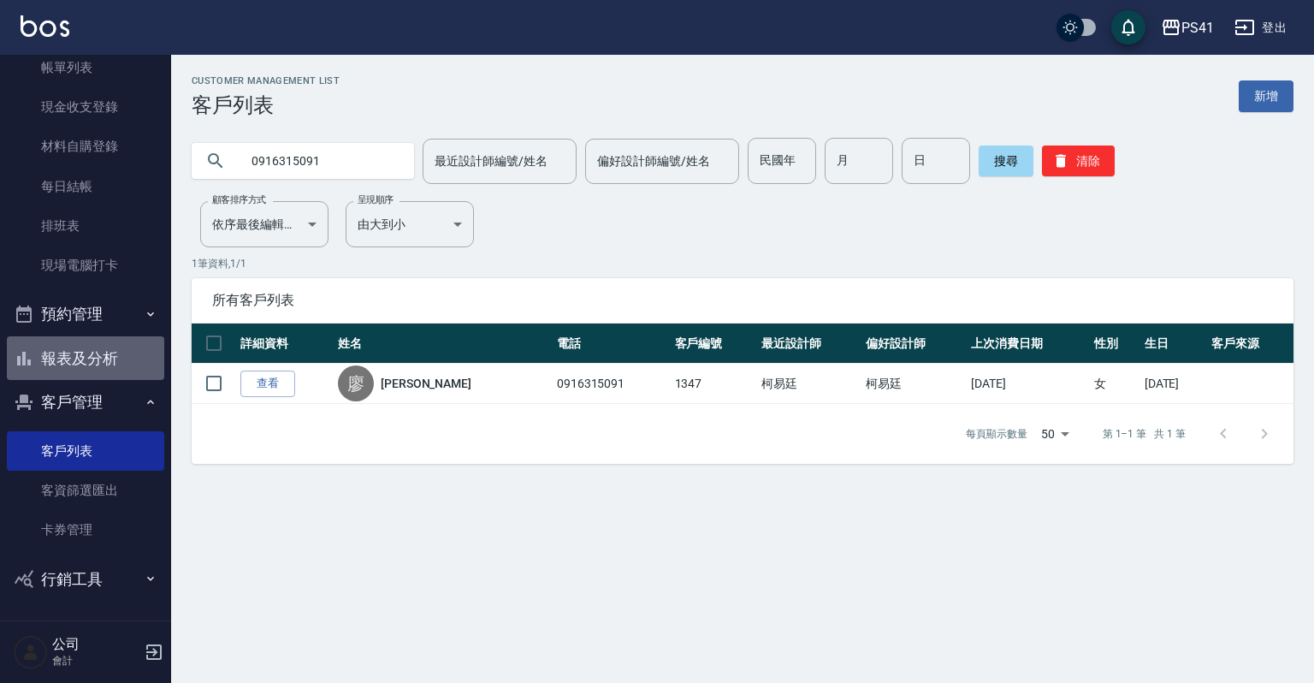
click at [91, 357] on button "報表及分析" at bounding box center [85, 358] width 157 height 44
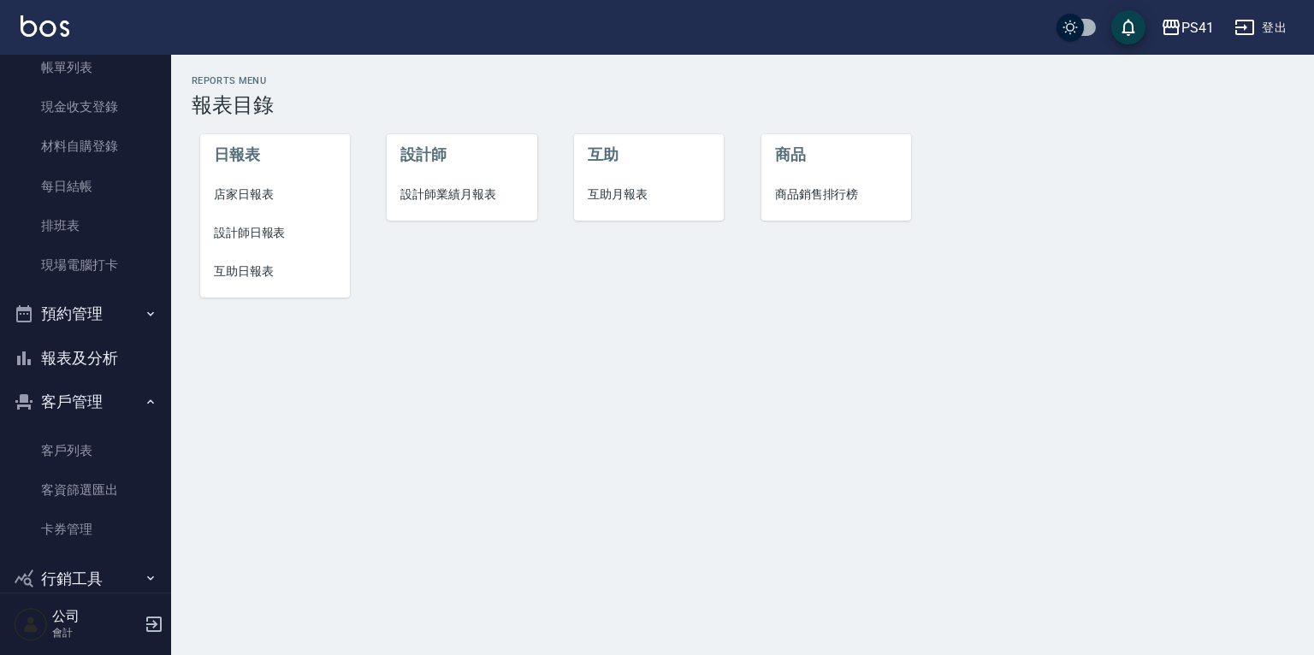
click at [269, 232] on span "設計師日報表" at bounding box center [275, 233] width 122 height 18
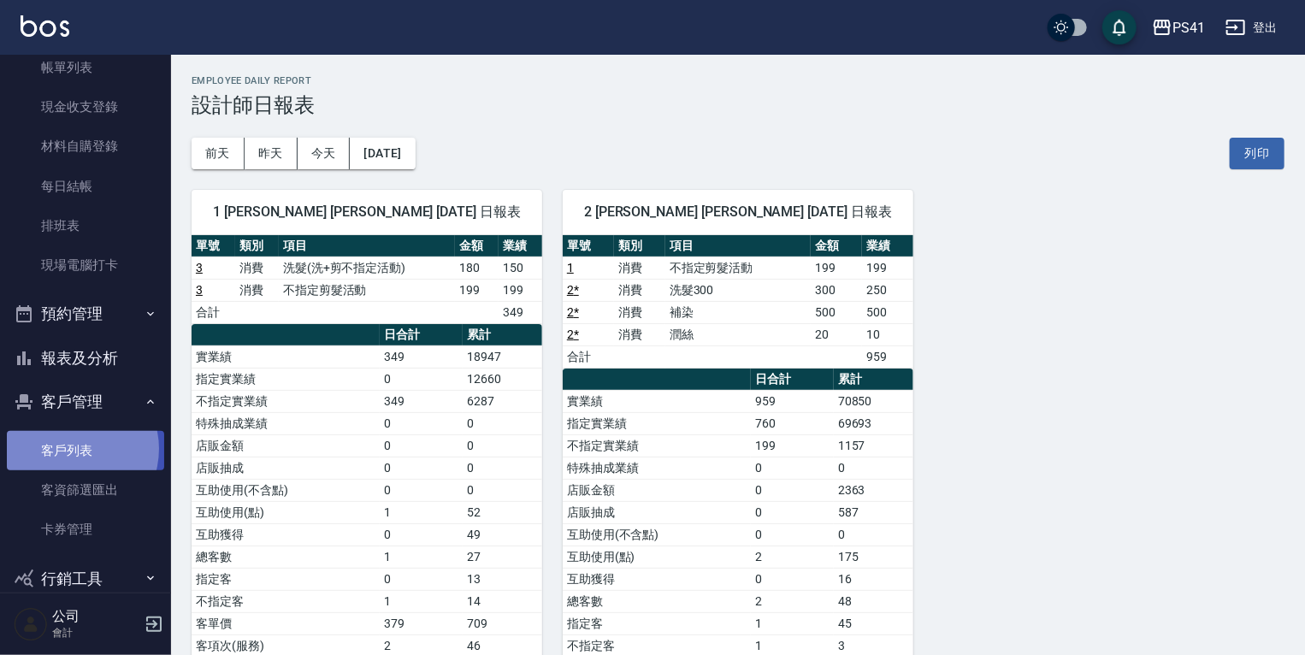
click at [69, 448] on link "客戶列表" at bounding box center [85, 450] width 157 height 39
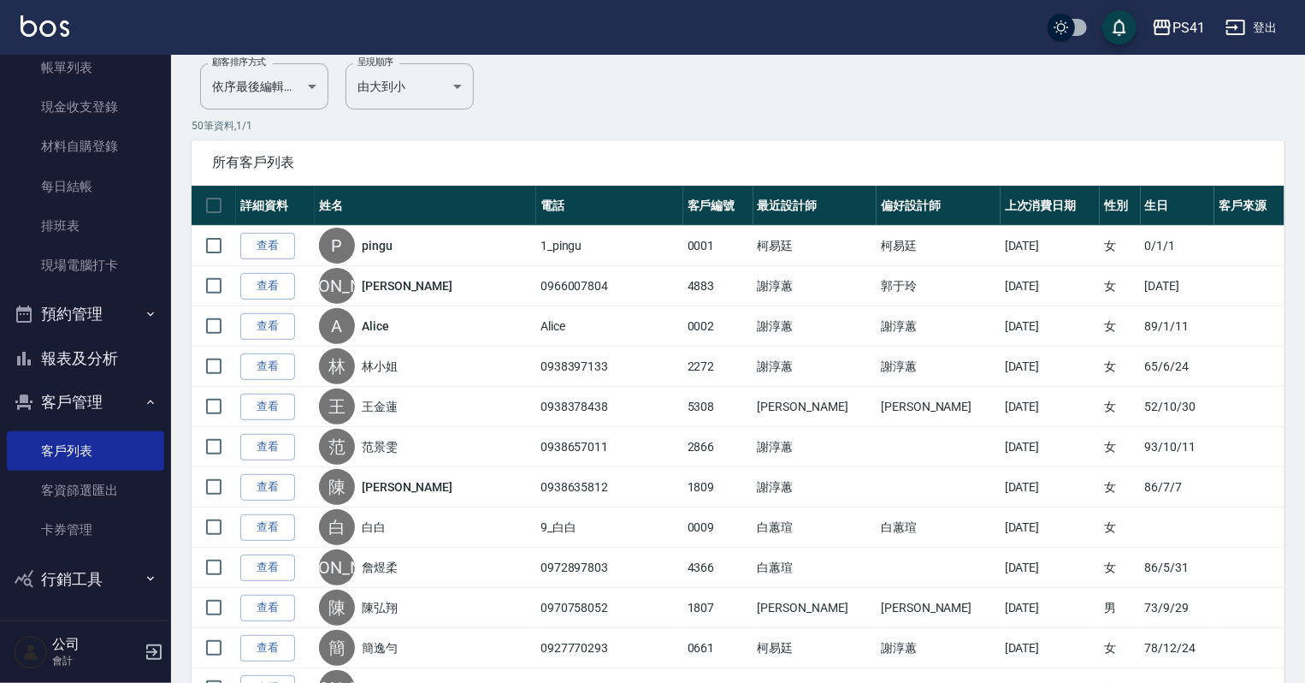
scroll to position [274, 0]
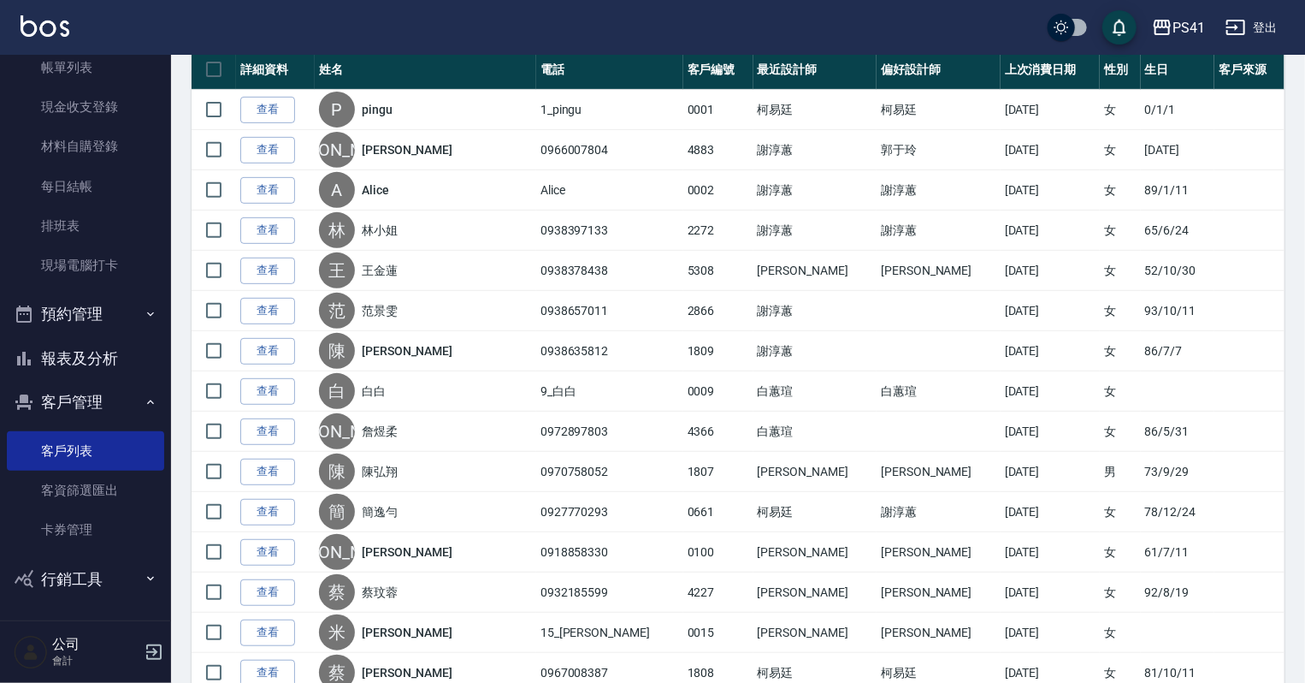
drag, startPoint x: 104, startPoint y: 376, endPoint x: 104, endPoint y: 364, distance: 12.0
click at [104, 376] on button "報表及分析" at bounding box center [85, 358] width 157 height 44
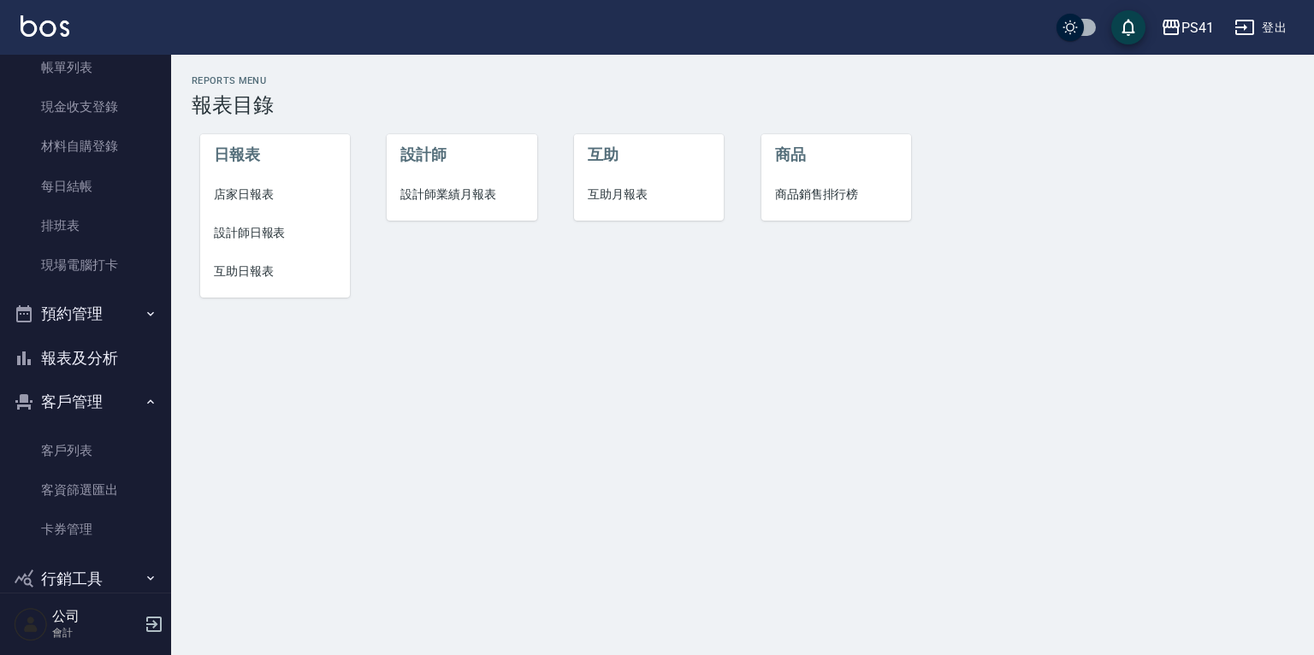
click at [649, 204] on li "互助月報表" at bounding box center [649, 194] width 150 height 38
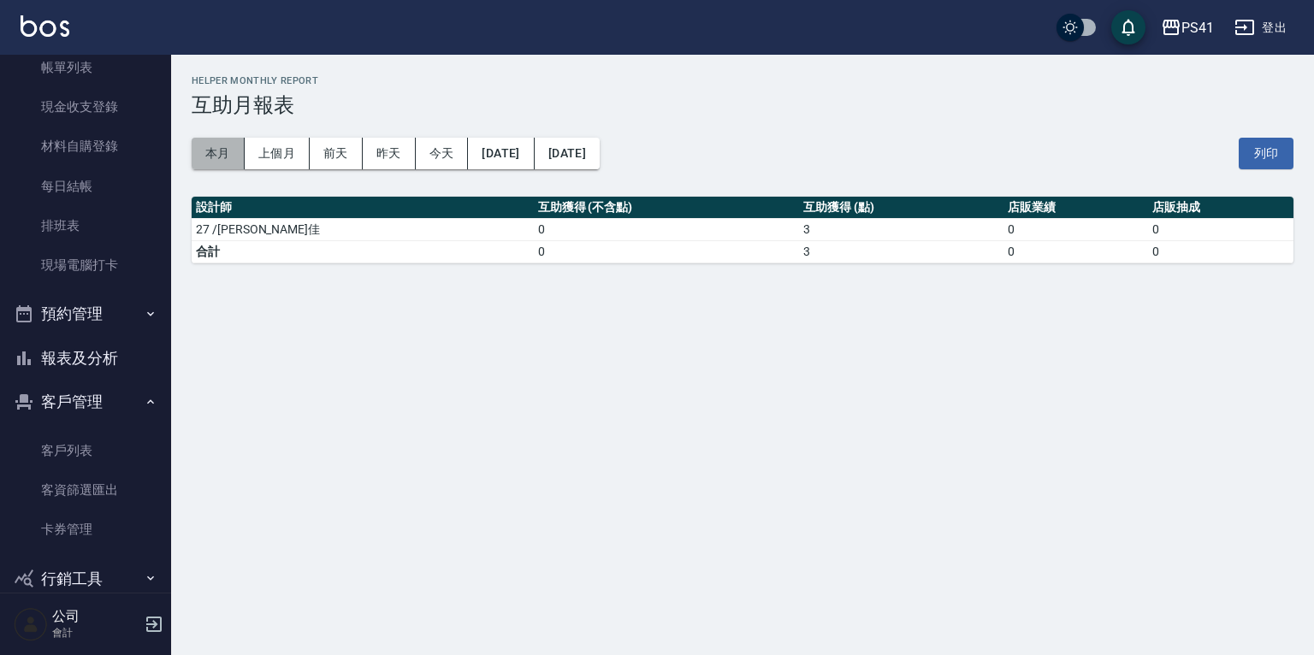
click at [243, 151] on button "本月" at bounding box center [218, 154] width 53 height 32
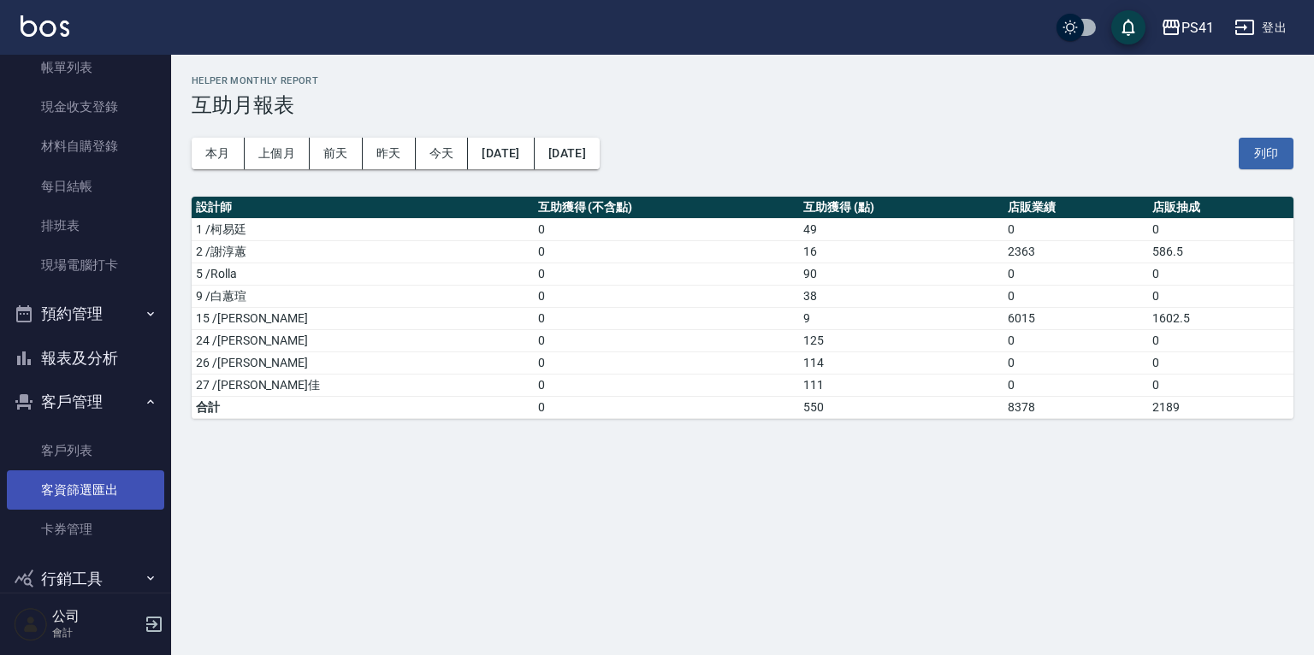
click at [57, 453] on link "客戶列表" at bounding box center [85, 450] width 157 height 39
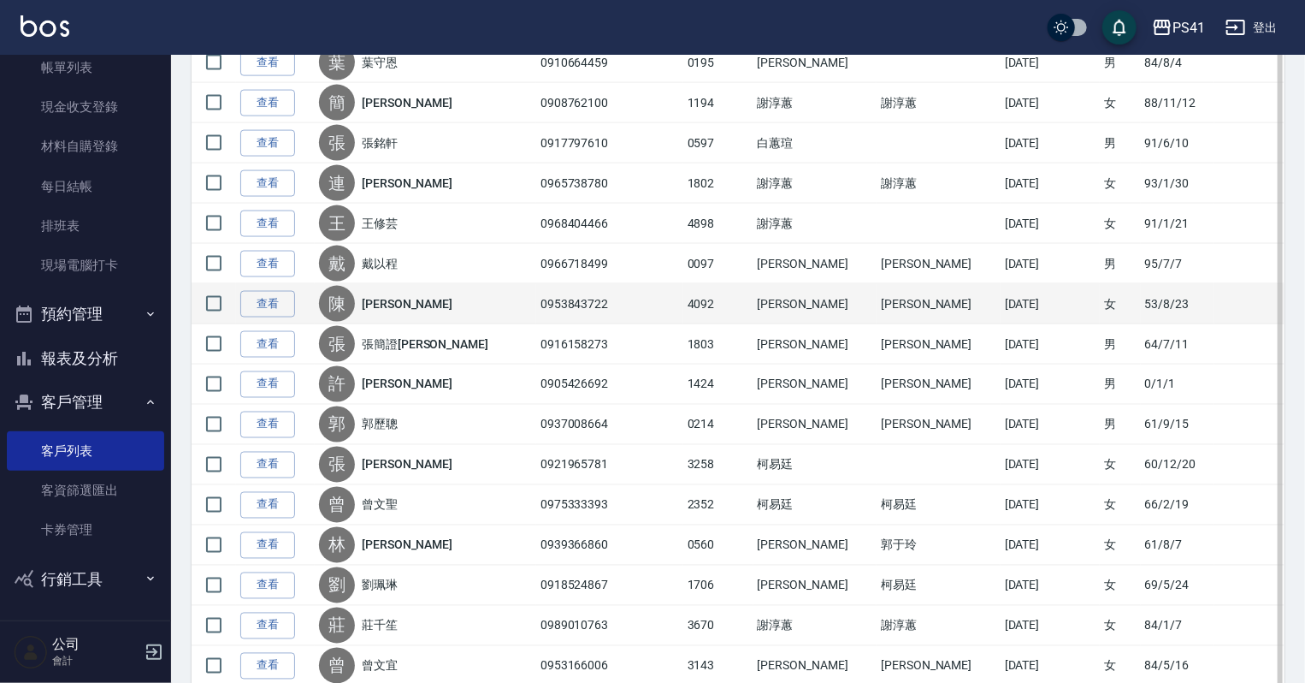
scroll to position [1369, 0]
